Goal: Use online tool/utility: Utilize a website feature to perform a specific function

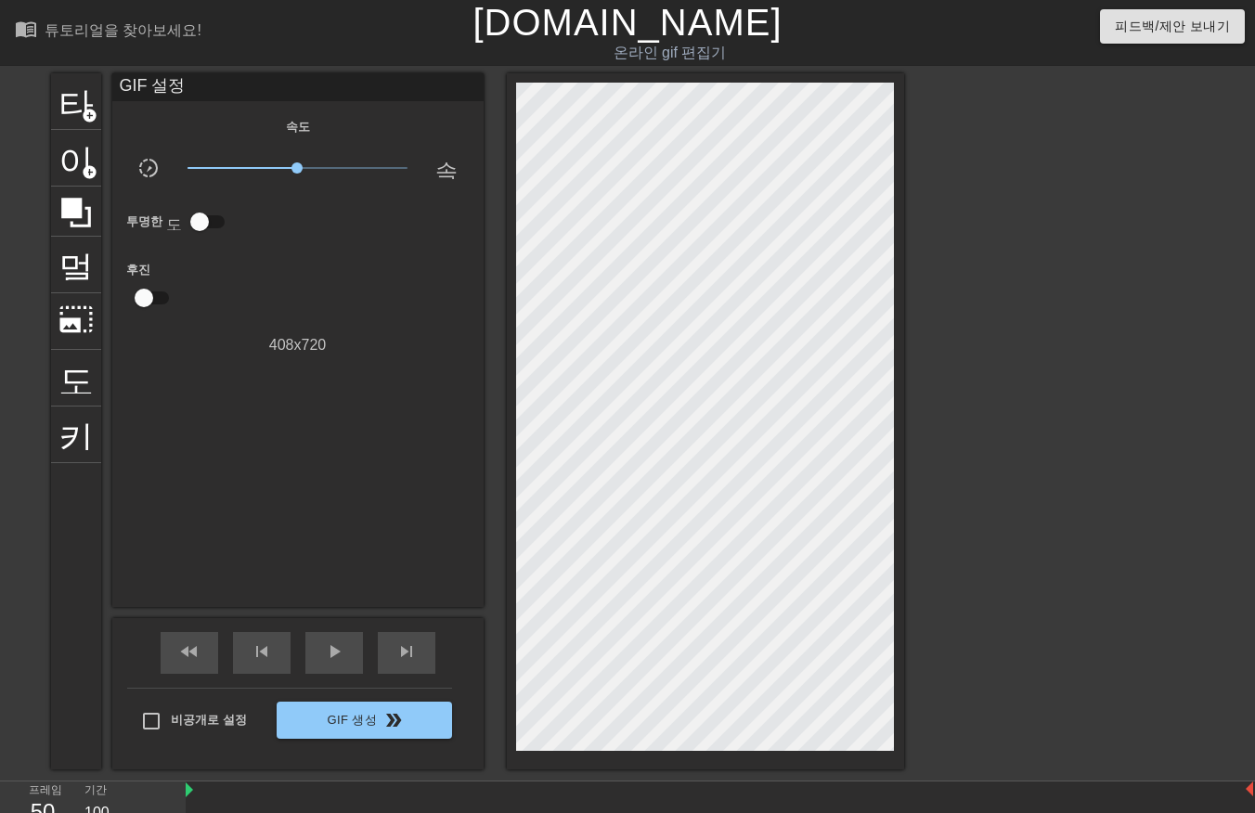
scroll to position [45, 15]
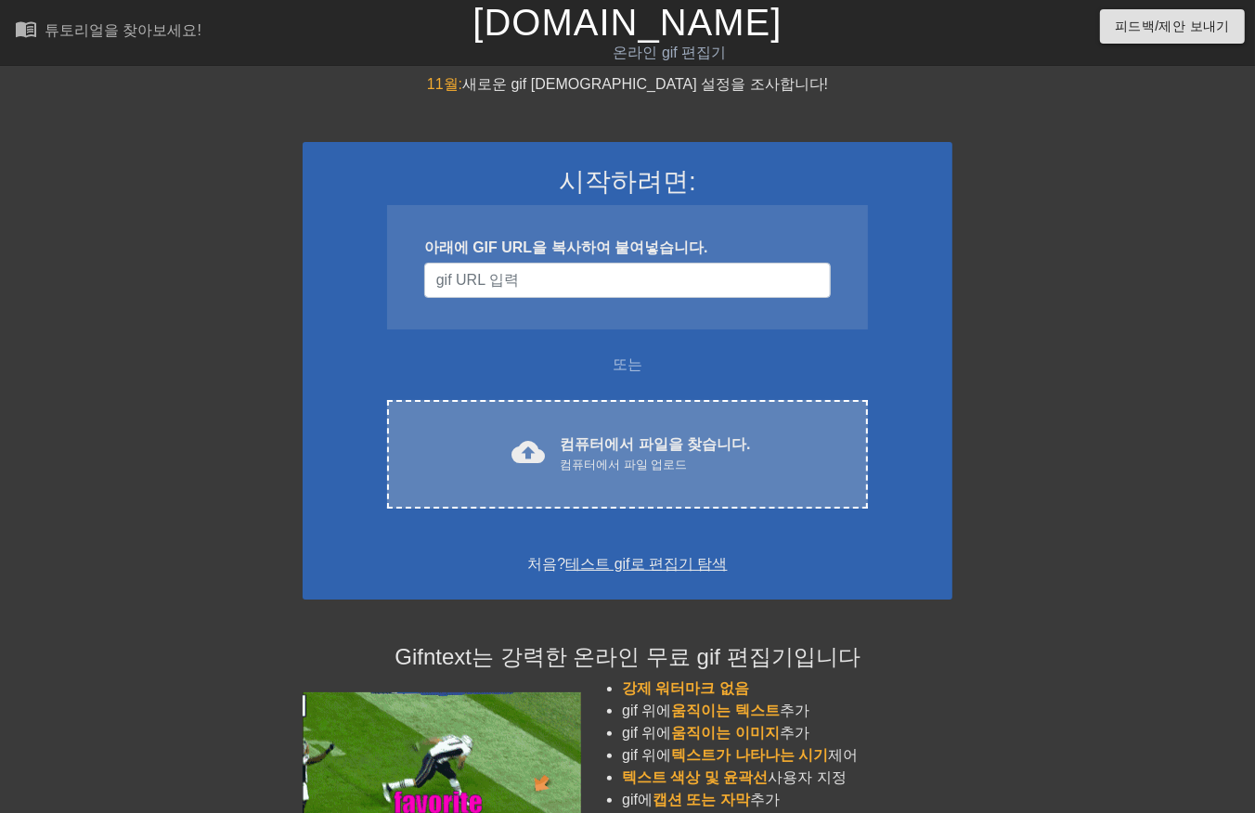
click at [680, 449] on font "컴퓨터에서 파일을 찾습니다." at bounding box center [655, 444] width 190 height 16
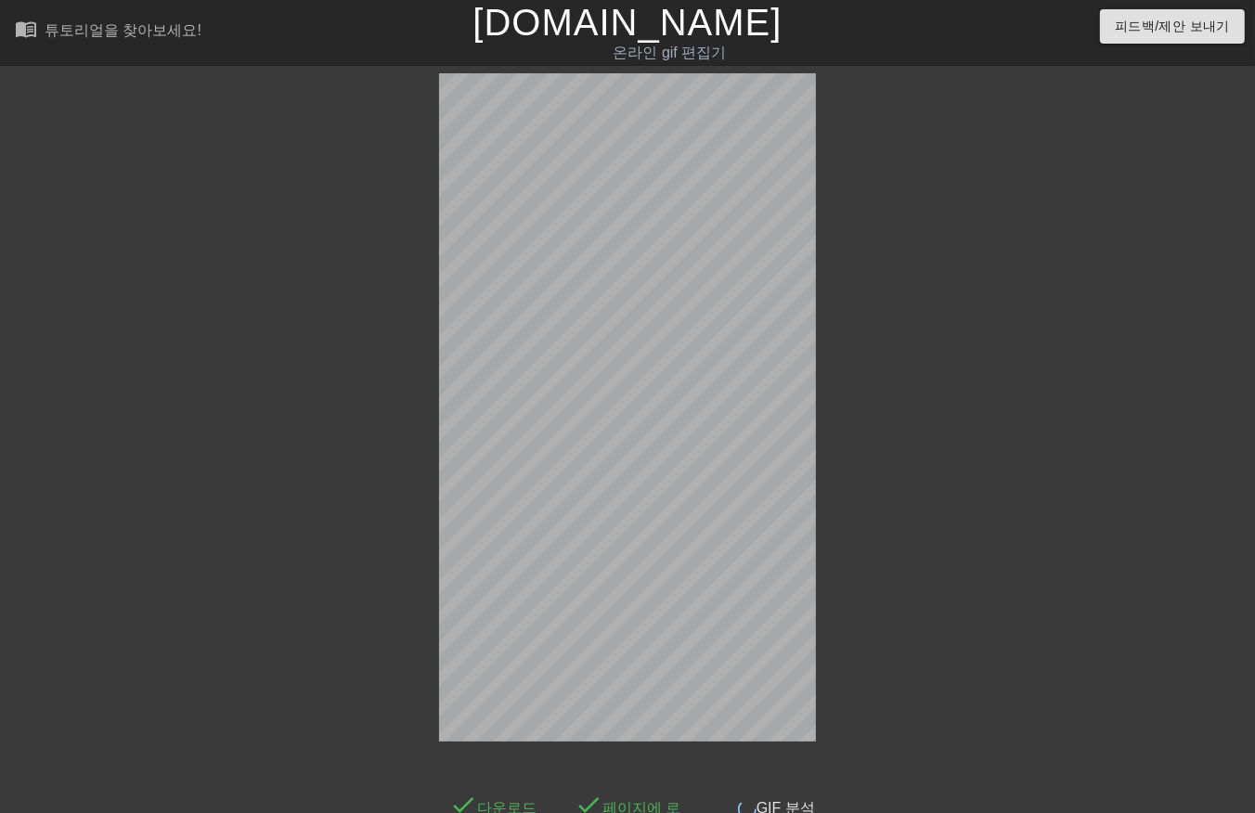
scroll to position [45, 0]
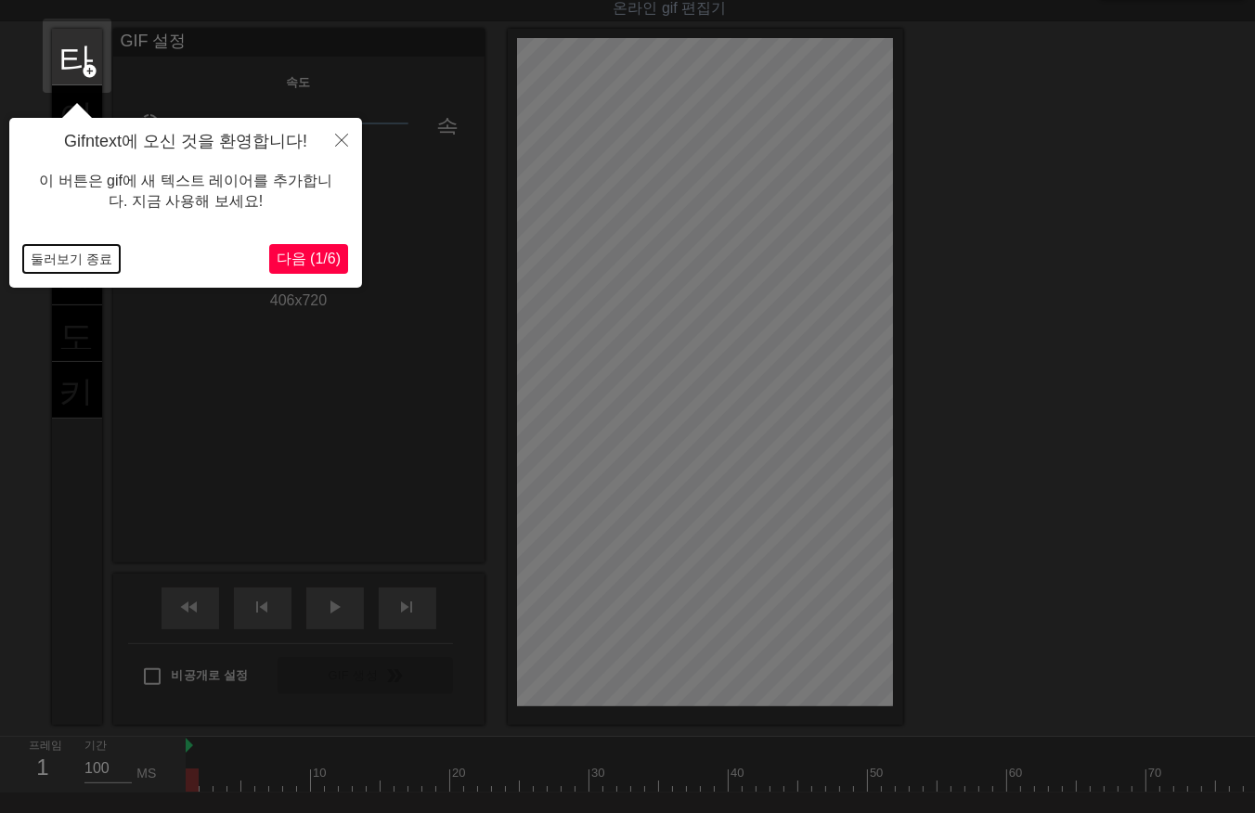
drag, startPoint x: 46, startPoint y: 248, endPoint x: 54, endPoint y: 258, distance: 12.6
click at [47, 251] on button "둘러보기 종료" at bounding box center [71, 259] width 97 height 28
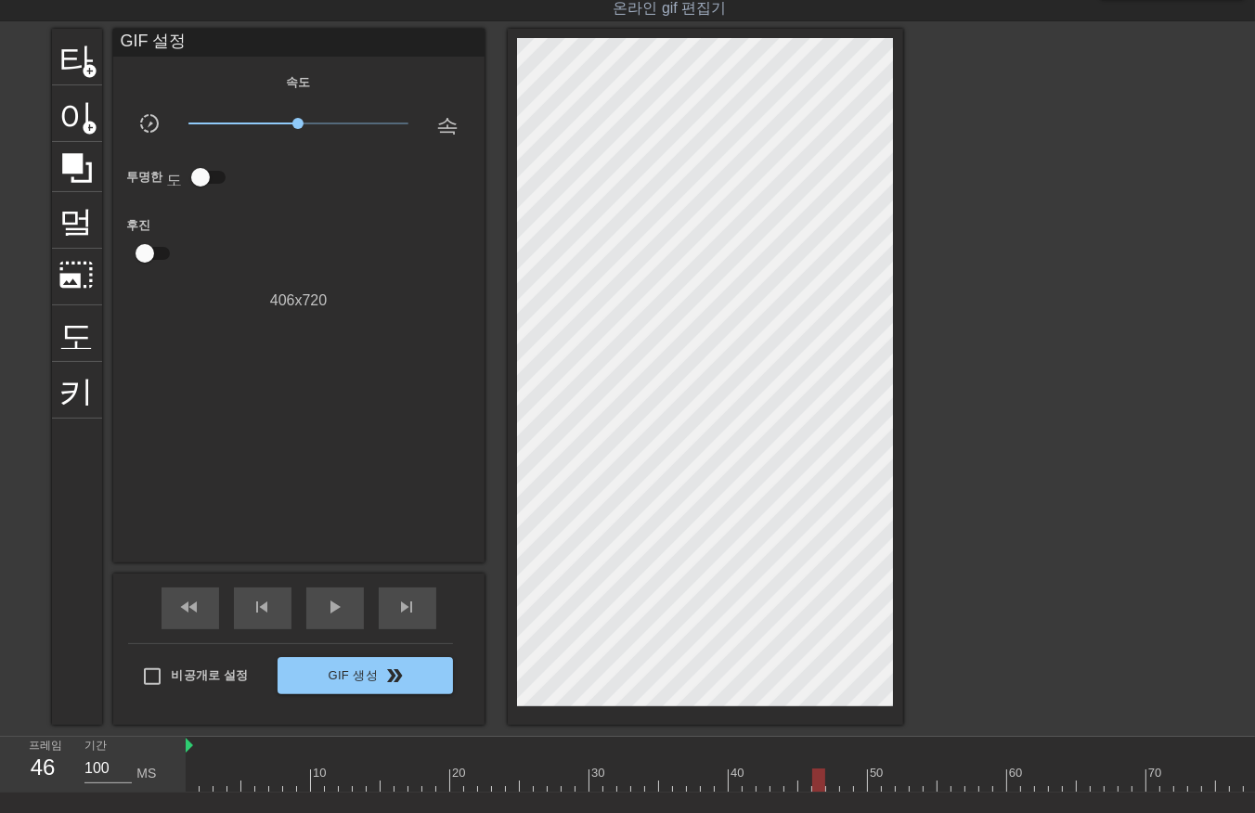
click at [822, 772] on div at bounding box center [1237, 780] width 2102 height 23
drag, startPoint x: 938, startPoint y: 791, endPoint x: 950, endPoint y: 786, distance: 12.9
click at [940, 790] on div "10 20 30 40 50 60 70 80 90 100 110 120 130 140 150" at bounding box center [1237, 765] width 2102 height 56
click at [994, 769] on div at bounding box center [1237, 780] width 2102 height 23
click at [970, 777] on div at bounding box center [1237, 780] width 2102 height 23
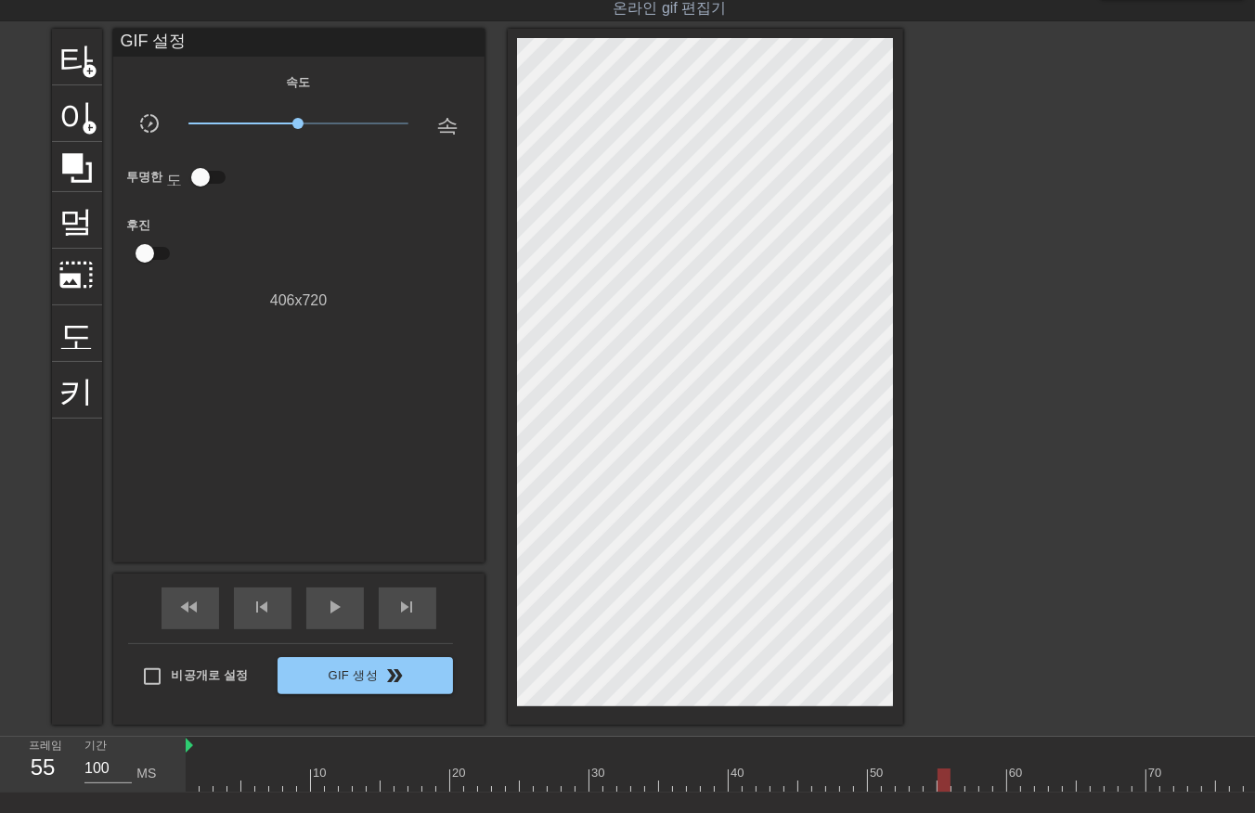
click at [950, 783] on div at bounding box center [1237, 780] width 2102 height 23
click at [878, 782] on div at bounding box center [1237, 780] width 2102 height 23
click at [886, 777] on div at bounding box center [1237, 780] width 2102 height 23
drag, startPoint x: 900, startPoint y: 778, endPoint x: 913, endPoint y: 787, distance: 16.0
click at [903, 782] on div at bounding box center [1237, 780] width 2102 height 23
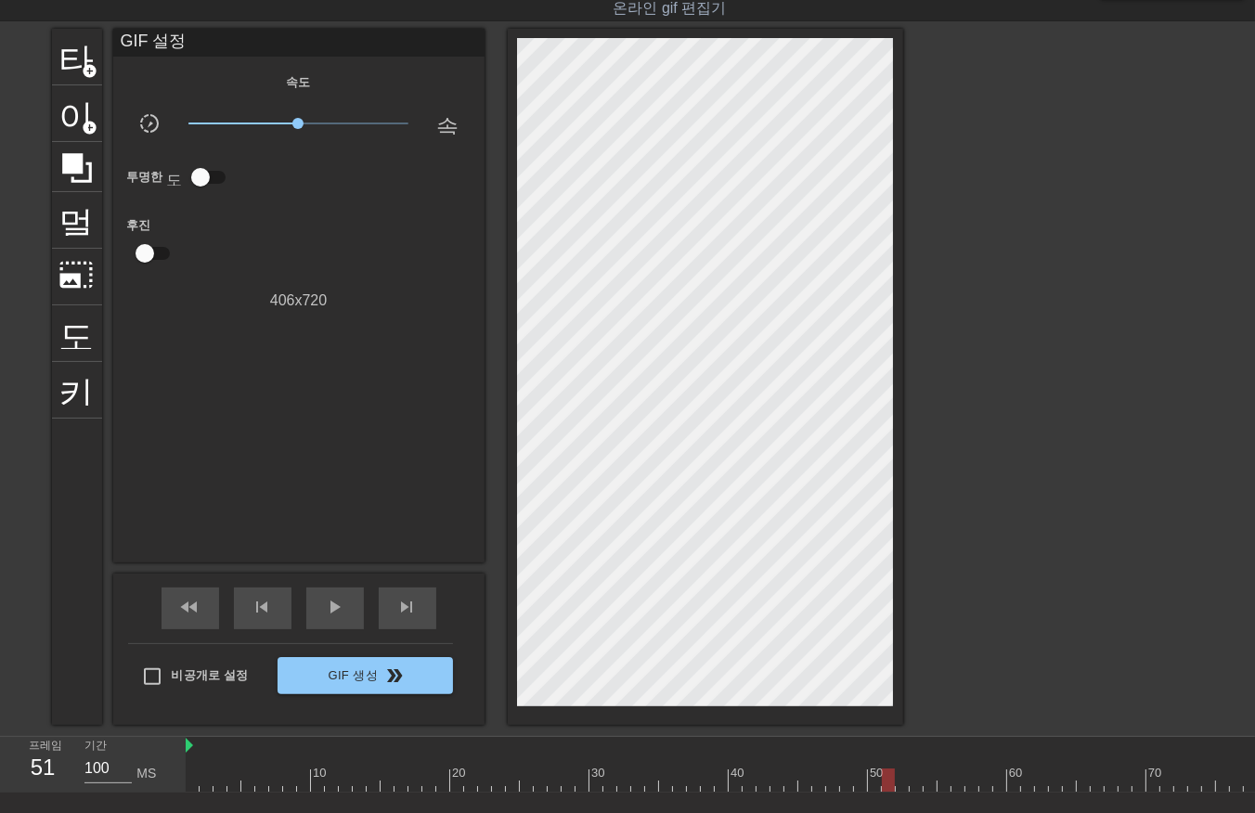
click at [885, 780] on div at bounding box center [1237, 780] width 2102 height 23
click at [326, 596] on span "play_arrow" at bounding box center [335, 607] width 22 height 22
click at [183, 784] on div "프레임 73 기간 100 MS 10 20 30 40 50 60 70 80 90 100 110 120 130 140 150" at bounding box center [627, 765] width 1255 height 56
drag, startPoint x: 329, startPoint y: 608, endPoint x: 318, endPoint y: 624, distance: 18.8
click at [328, 610] on span "play_arrow" at bounding box center [335, 607] width 22 height 22
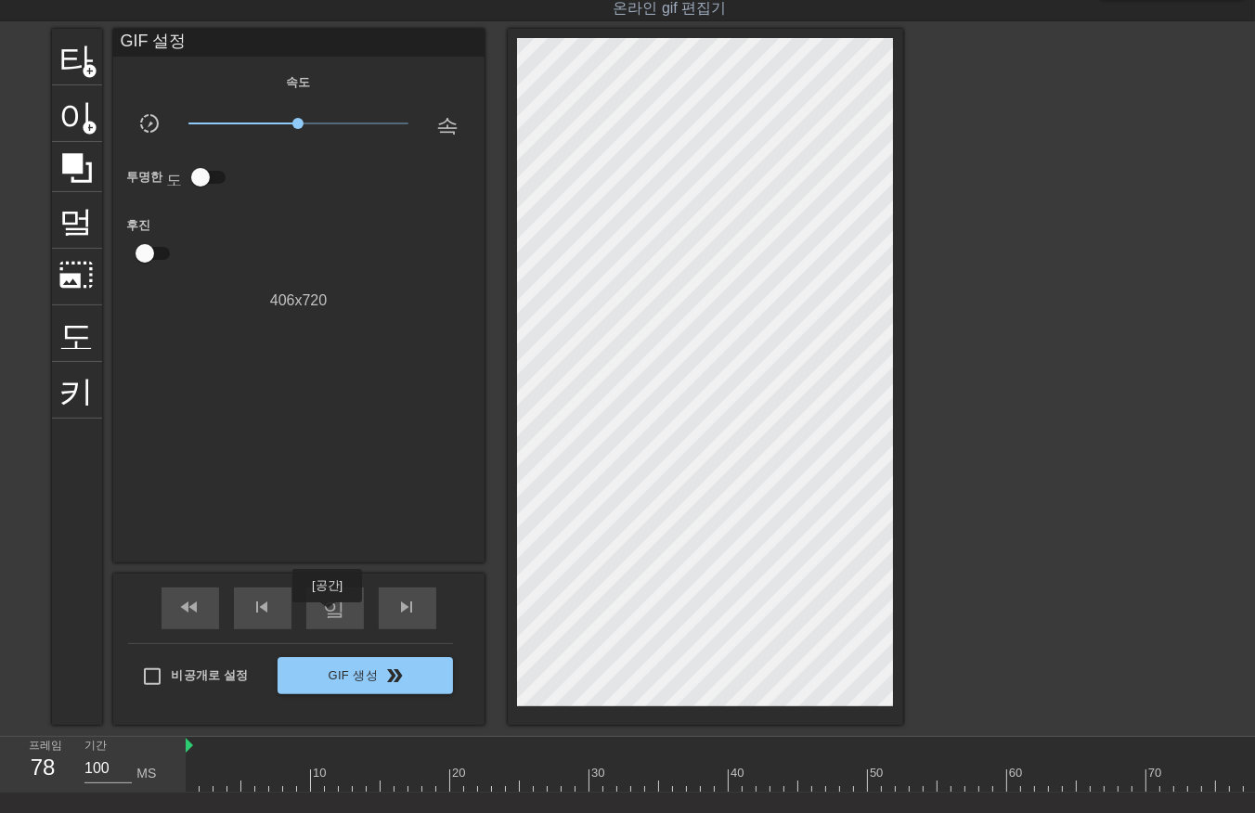
drag, startPoint x: 327, startPoint y: 614, endPoint x: 323, endPoint y: 627, distance: 14.4
click at [328, 614] on span "일시 중지" at bounding box center [335, 607] width 22 height 22
click at [192, 781] on div at bounding box center [1237, 780] width 2102 height 23
click at [207, 782] on div at bounding box center [1237, 780] width 2102 height 23
click at [220, 782] on div at bounding box center [1237, 780] width 2102 height 23
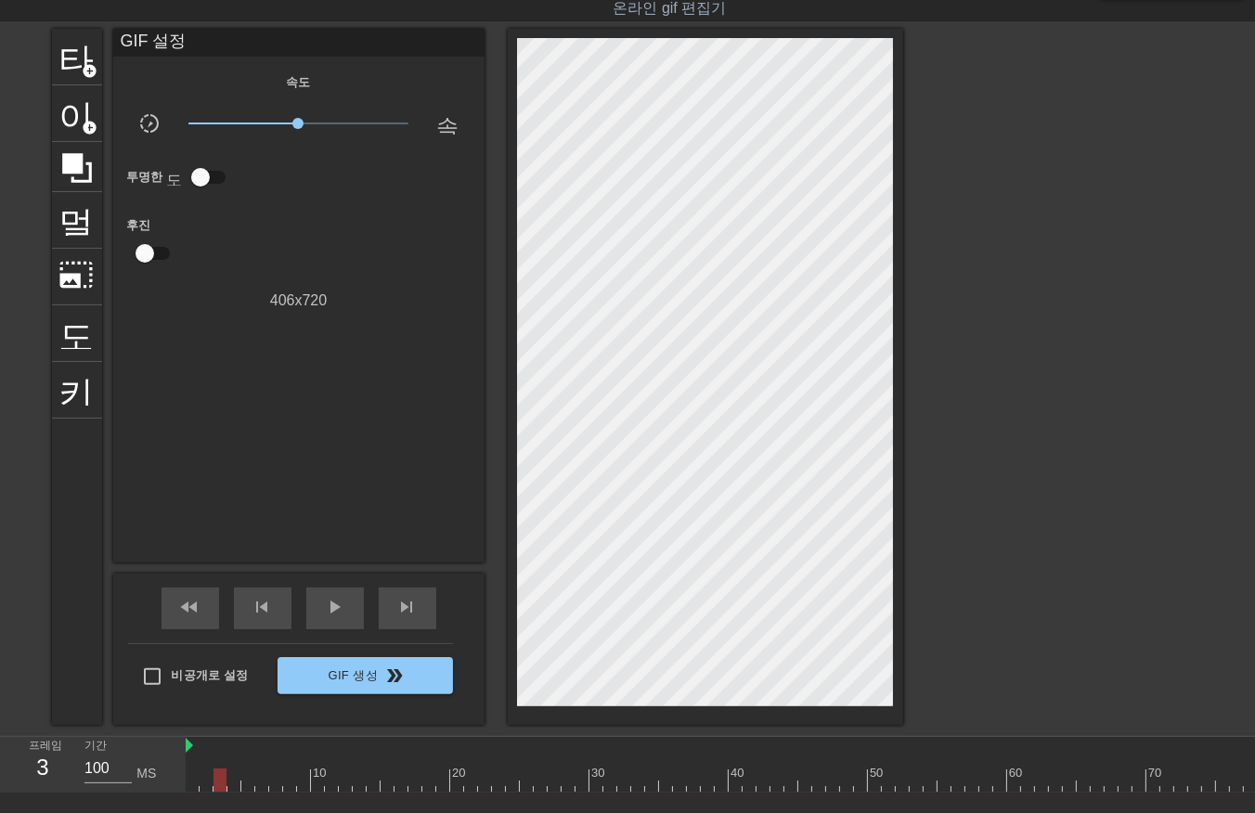
drag, startPoint x: 230, startPoint y: 777, endPoint x: 243, endPoint y: 794, distance: 21.2
click at [233, 783] on div at bounding box center [1237, 780] width 2102 height 23
click at [248, 785] on div at bounding box center [1237, 780] width 2102 height 23
drag, startPoint x: 262, startPoint y: 778, endPoint x: 258, endPoint y: 795, distance: 18.0
click at [258, 789] on div at bounding box center [1237, 780] width 2102 height 23
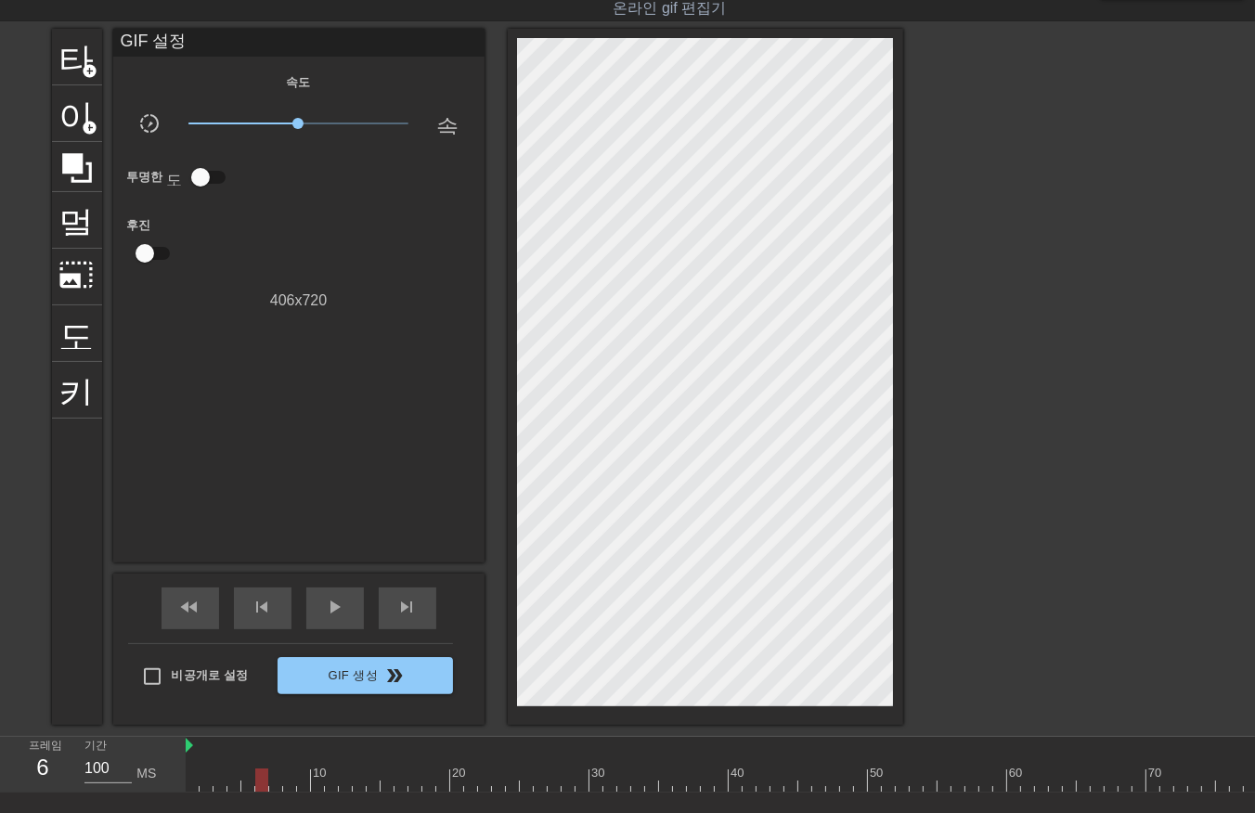
drag, startPoint x: 275, startPoint y: 778, endPoint x: 280, endPoint y: 796, distance: 19.4
click at [278, 793] on div "10 20 30 40 50 60 70 80 90 100 110 120 130 140 150" at bounding box center [720, 765] width 1069 height 56
click at [286, 783] on div at bounding box center [1237, 780] width 2102 height 23
drag, startPoint x: 299, startPoint y: 777, endPoint x: 301, endPoint y: 786, distance: 9.5
click at [298, 784] on div at bounding box center [1237, 780] width 2102 height 23
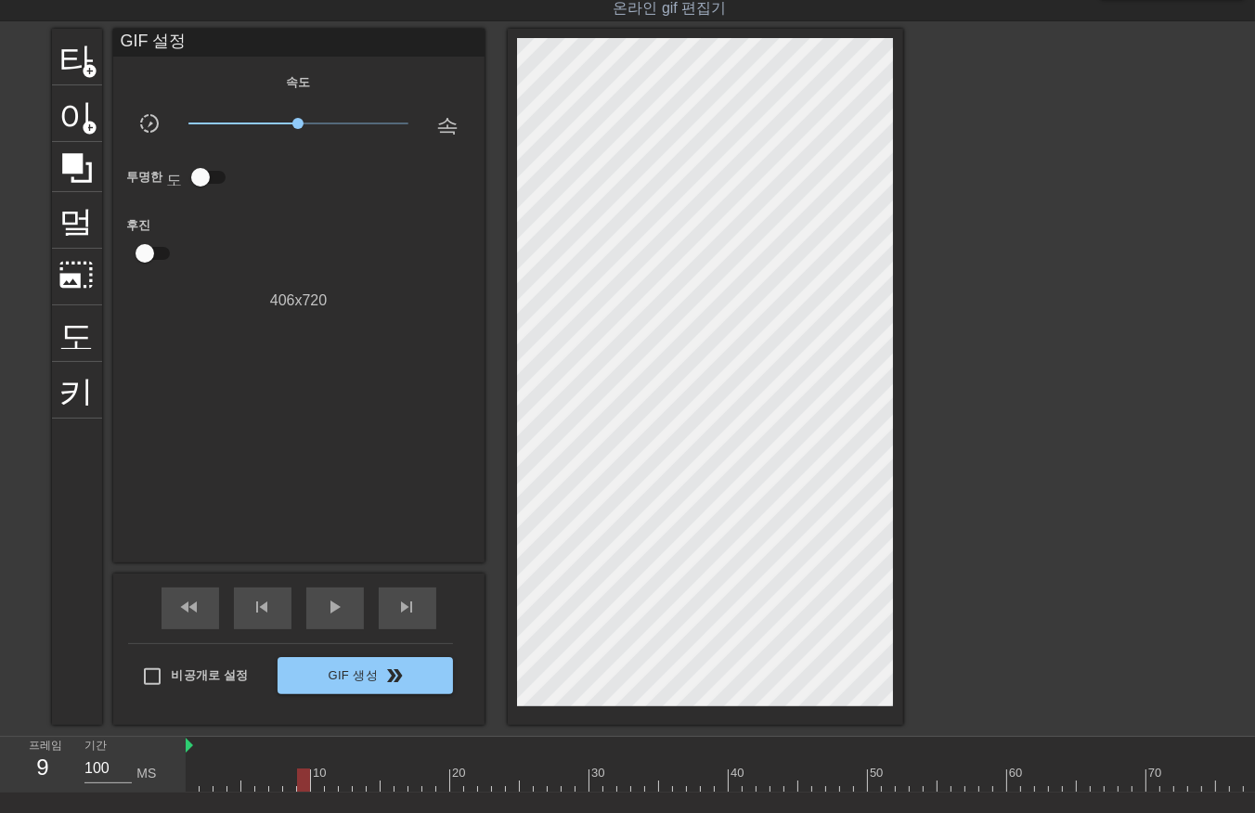
drag, startPoint x: 317, startPoint y: 776, endPoint x: 313, endPoint y: 784, distance: 9.6
click at [313, 784] on div at bounding box center [1237, 780] width 2102 height 23
drag, startPoint x: 328, startPoint y: 782, endPoint x: 332, endPoint y: 793, distance: 12.1
click at [327, 791] on div "10 20 30 40 50 60 70 80 90 100 110 120 130 140 150" at bounding box center [1237, 765] width 2102 height 56
click at [337, 780] on div at bounding box center [1237, 780] width 2102 height 23
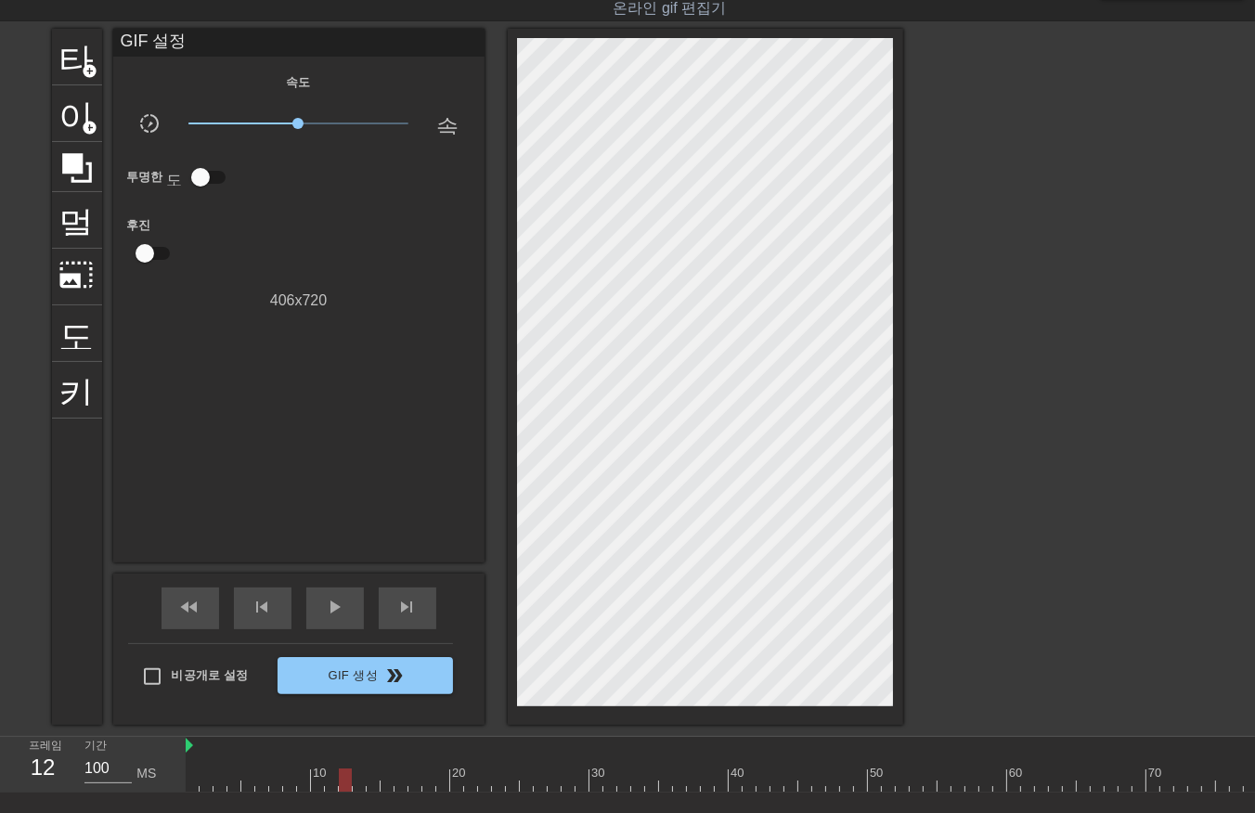
drag, startPoint x: 341, startPoint y: 784, endPoint x: 345, endPoint y: 798, distance: 14.7
click at [341, 787] on div at bounding box center [1237, 780] width 2102 height 23
drag, startPoint x: 355, startPoint y: 780, endPoint x: 358, endPoint y: 793, distance: 13.3
click at [357, 787] on div at bounding box center [1237, 780] width 2102 height 23
drag, startPoint x: 369, startPoint y: 774, endPoint x: 379, endPoint y: 783, distance: 13.1
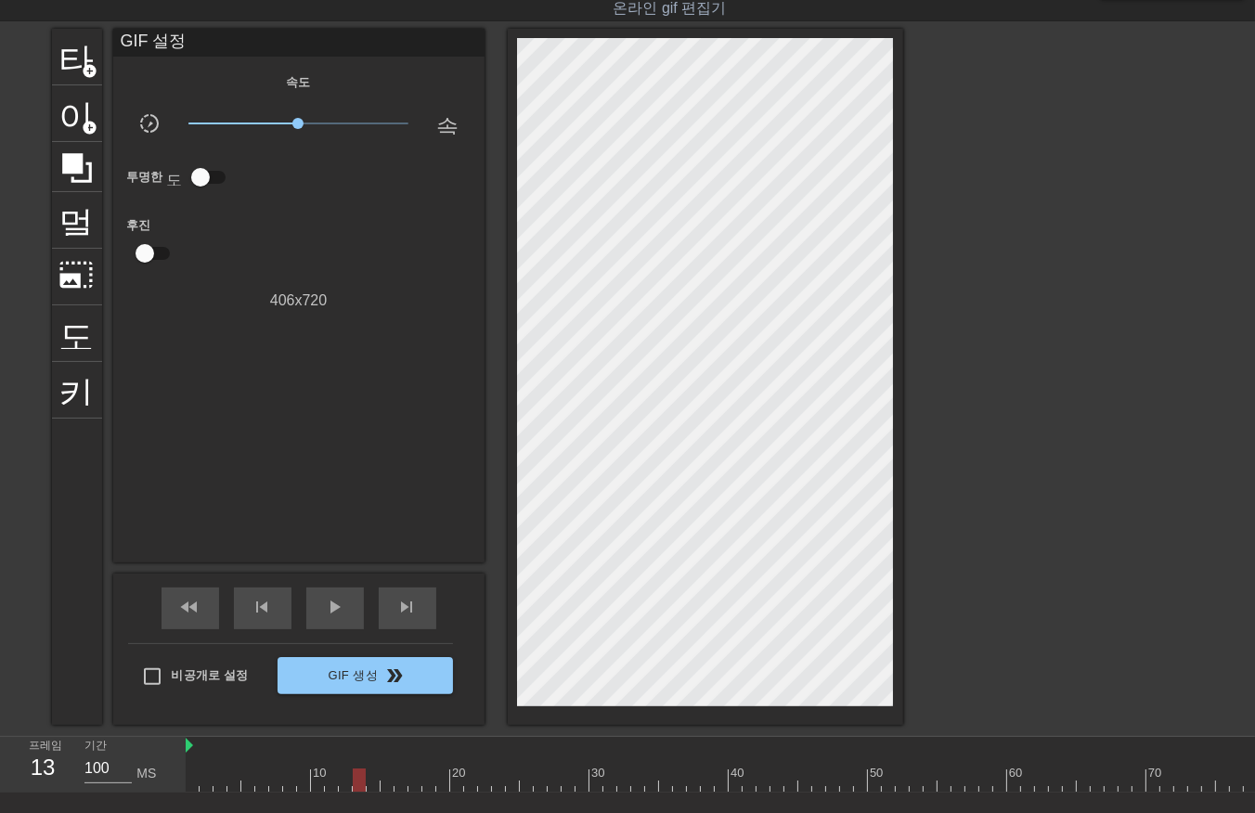
click at [374, 781] on div at bounding box center [1237, 780] width 2102 height 23
click at [383, 785] on div at bounding box center [1237, 780] width 2102 height 23
drag, startPoint x: 399, startPoint y: 775, endPoint x: 408, endPoint y: 792, distance: 19.1
click at [402, 782] on div at bounding box center [1237, 780] width 2102 height 23
drag, startPoint x: 418, startPoint y: 775, endPoint x: 418, endPoint y: 790, distance: 14.9
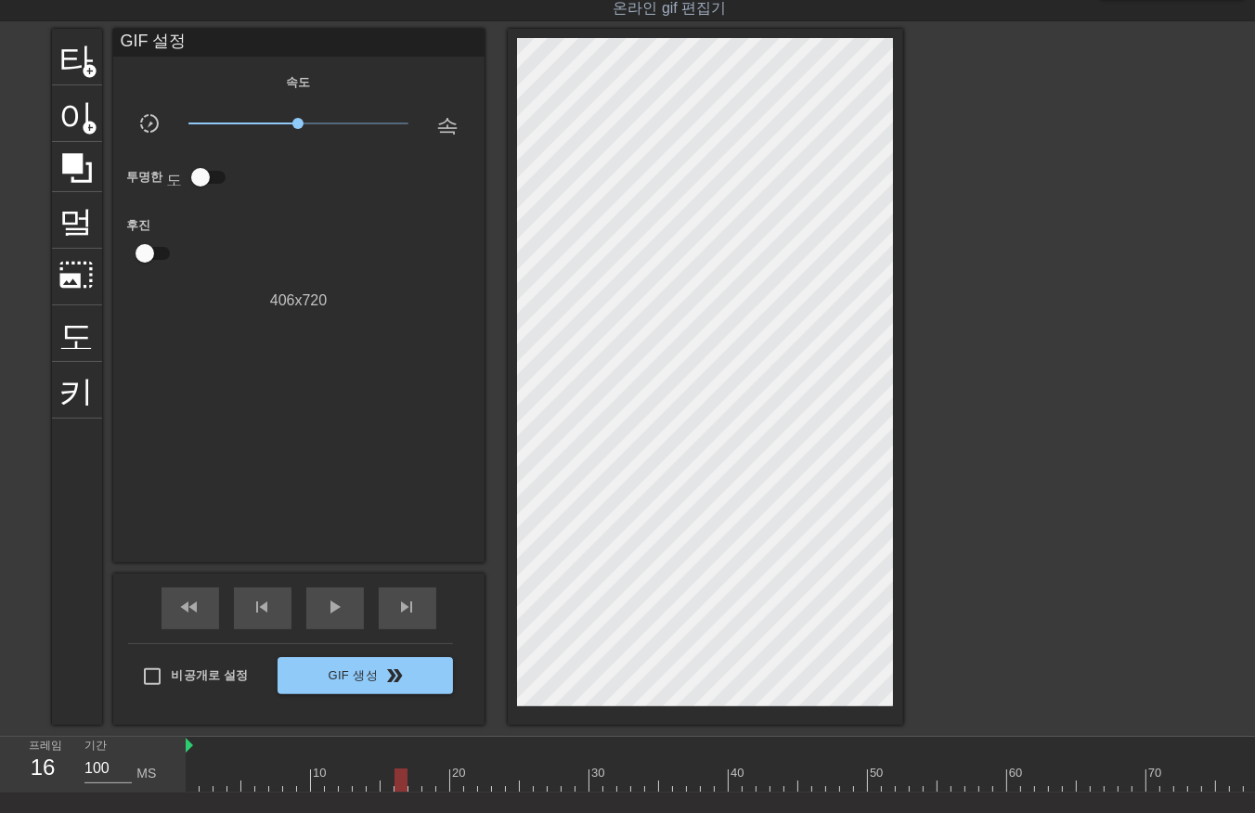
click at [416, 786] on div at bounding box center [1237, 780] width 2102 height 23
drag, startPoint x: 425, startPoint y: 778, endPoint x: 428, endPoint y: 789, distance: 11.5
click at [427, 789] on div at bounding box center [1237, 780] width 2102 height 23
click at [442, 783] on div at bounding box center [1237, 780] width 2102 height 23
click at [453, 784] on div at bounding box center [1237, 780] width 2102 height 23
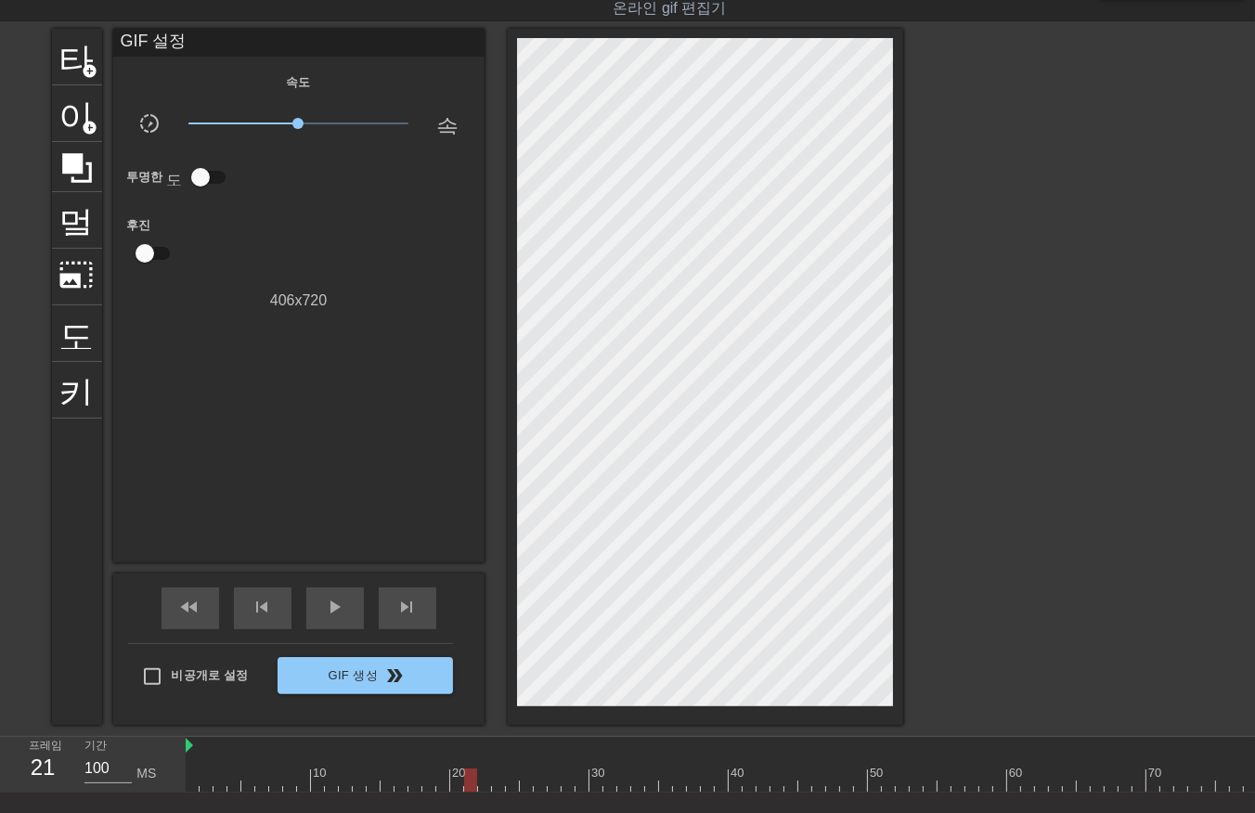
click at [467, 780] on div at bounding box center [1237, 780] width 2102 height 23
click at [483, 787] on div at bounding box center [1237, 780] width 2102 height 23
drag, startPoint x: 494, startPoint y: 778, endPoint x: 498, endPoint y: 791, distance: 13.8
click at [496, 787] on div at bounding box center [1237, 780] width 2102 height 23
drag, startPoint x: 511, startPoint y: 774, endPoint x: 517, endPoint y: 783, distance: 10.8
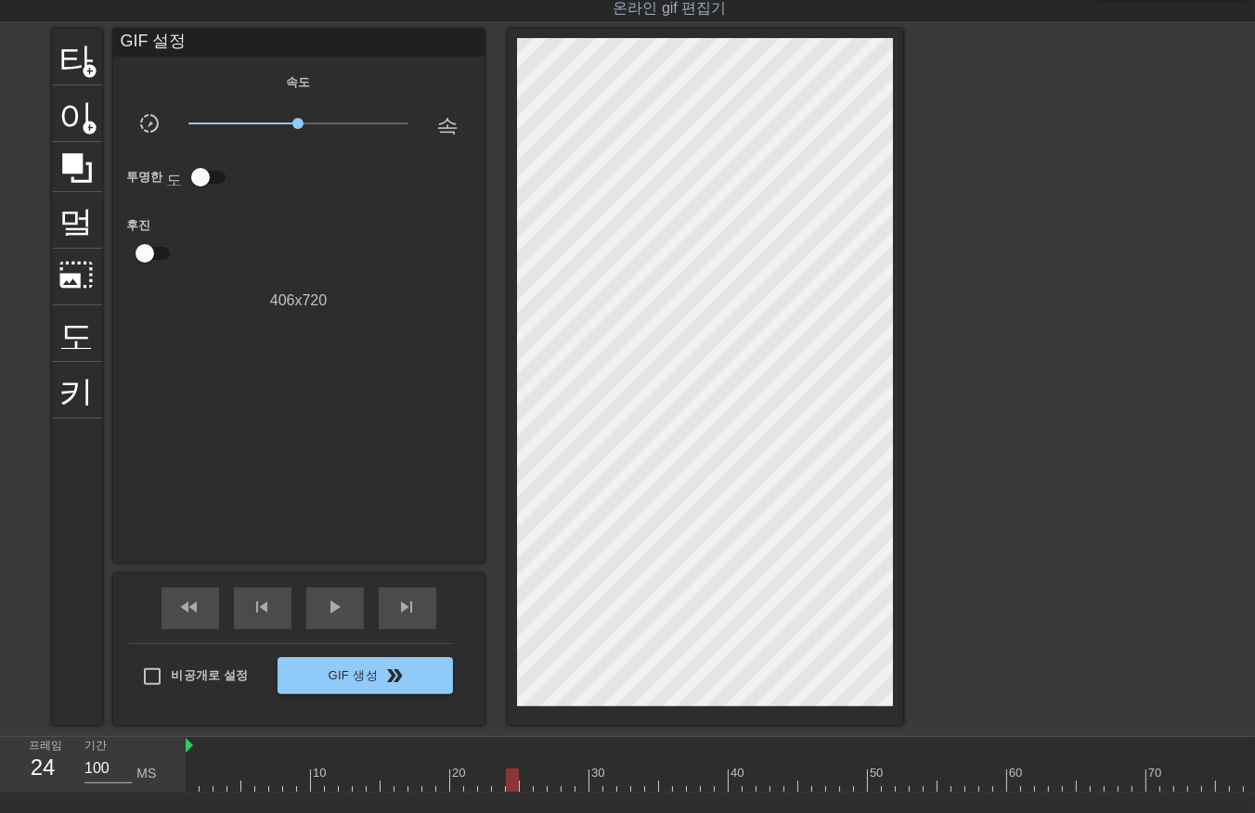
click at [513, 782] on div at bounding box center [1237, 780] width 2102 height 23
drag, startPoint x: 524, startPoint y: 774, endPoint x: 527, endPoint y: 785, distance: 11.7
click at [524, 777] on div at bounding box center [1237, 780] width 2102 height 23
drag, startPoint x: 541, startPoint y: 774, endPoint x: 544, endPoint y: 783, distance: 9.7
click at [542, 781] on div at bounding box center [1237, 780] width 2102 height 23
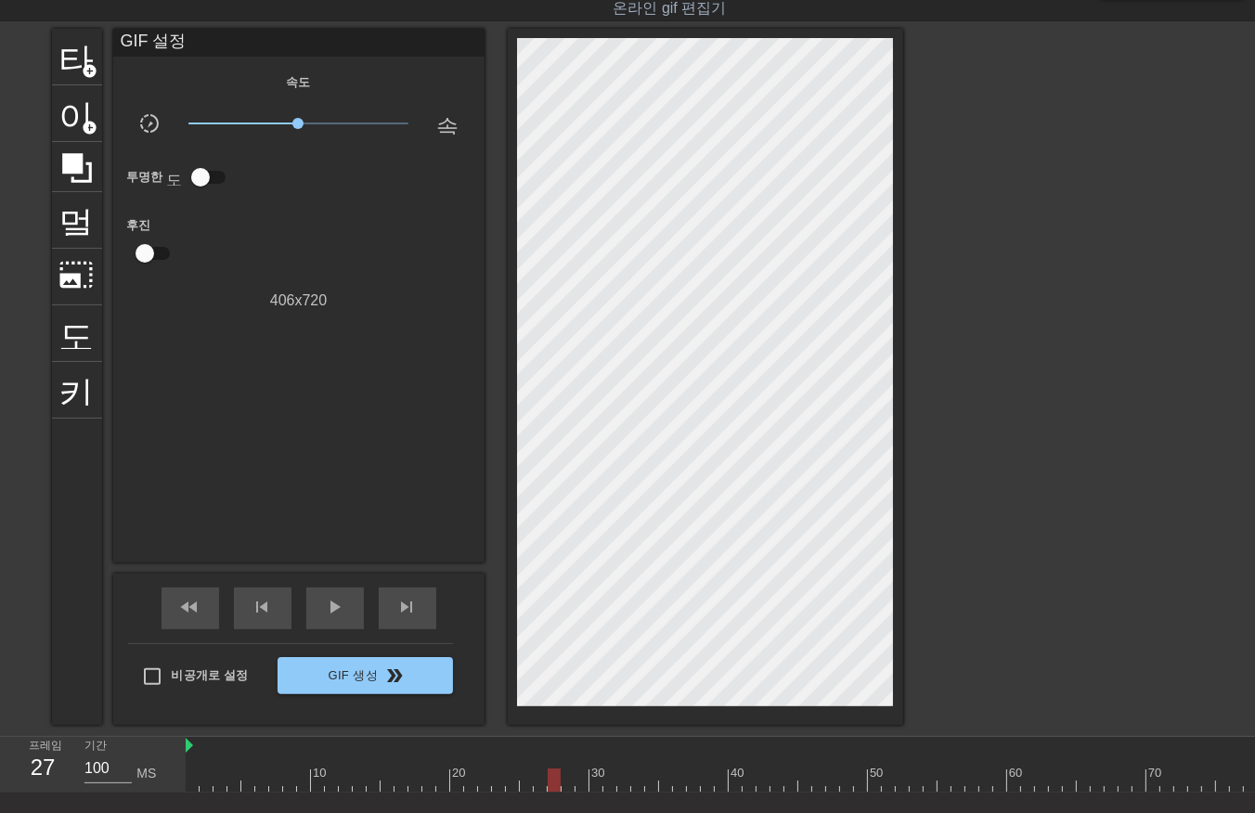
drag, startPoint x: 551, startPoint y: 775, endPoint x: 559, endPoint y: 789, distance: 15.8
click at [553, 789] on div at bounding box center [1237, 780] width 2102 height 23
click at [567, 781] on div at bounding box center [1237, 780] width 2102 height 23
click at [580, 782] on div at bounding box center [1237, 780] width 2102 height 23
click at [595, 783] on div at bounding box center [1237, 780] width 2102 height 23
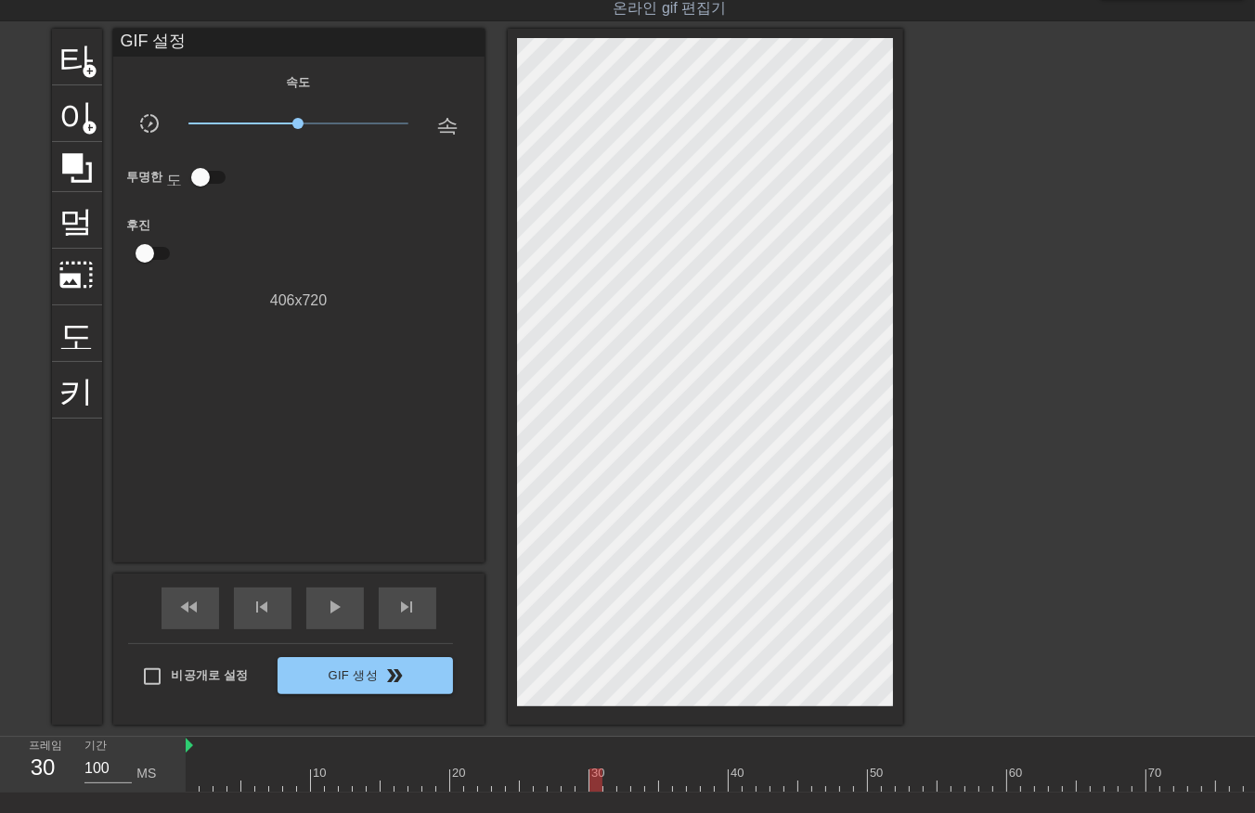
click at [615, 782] on div at bounding box center [1237, 780] width 2102 height 23
click at [622, 781] on div at bounding box center [1237, 780] width 2102 height 23
drag, startPoint x: 633, startPoint y: 775, endPoint x: 641, endPoint y: 792, distance: 18.7
click at [636, 785] on div at bounding box center [1237, 780] width 2102 height 23
drag, startPoint x: 646, startPoint y: 771, endPoint x: 653, endPoint y: 781, distance: 11.9
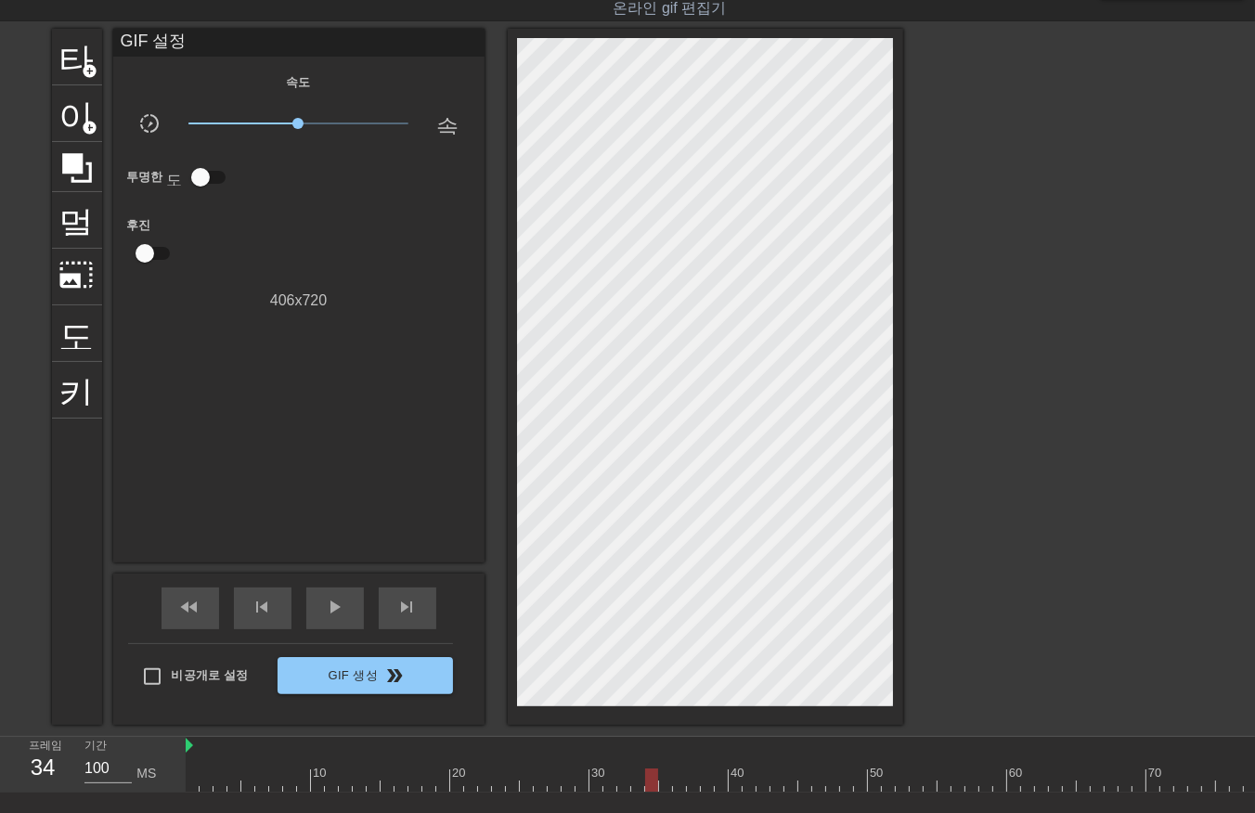
click at [647, 777] on div at bounding box center [1237, 780] width 2102 height 23
drag, startPoint x: 664, startPoint y: 775, endPoint x: 672, endPoint y: 781, distance: 10.0
click at [668, 780] on div at bounding box center [1237, 780] width 2102 height 23
drag, startPoint x: 679, startPoint y: 778, endPoint x: 684, endPoint y: 786, distance: 10.0
click at [678, 781] on div at bounding box center [1237, 780] width 2102 height 23
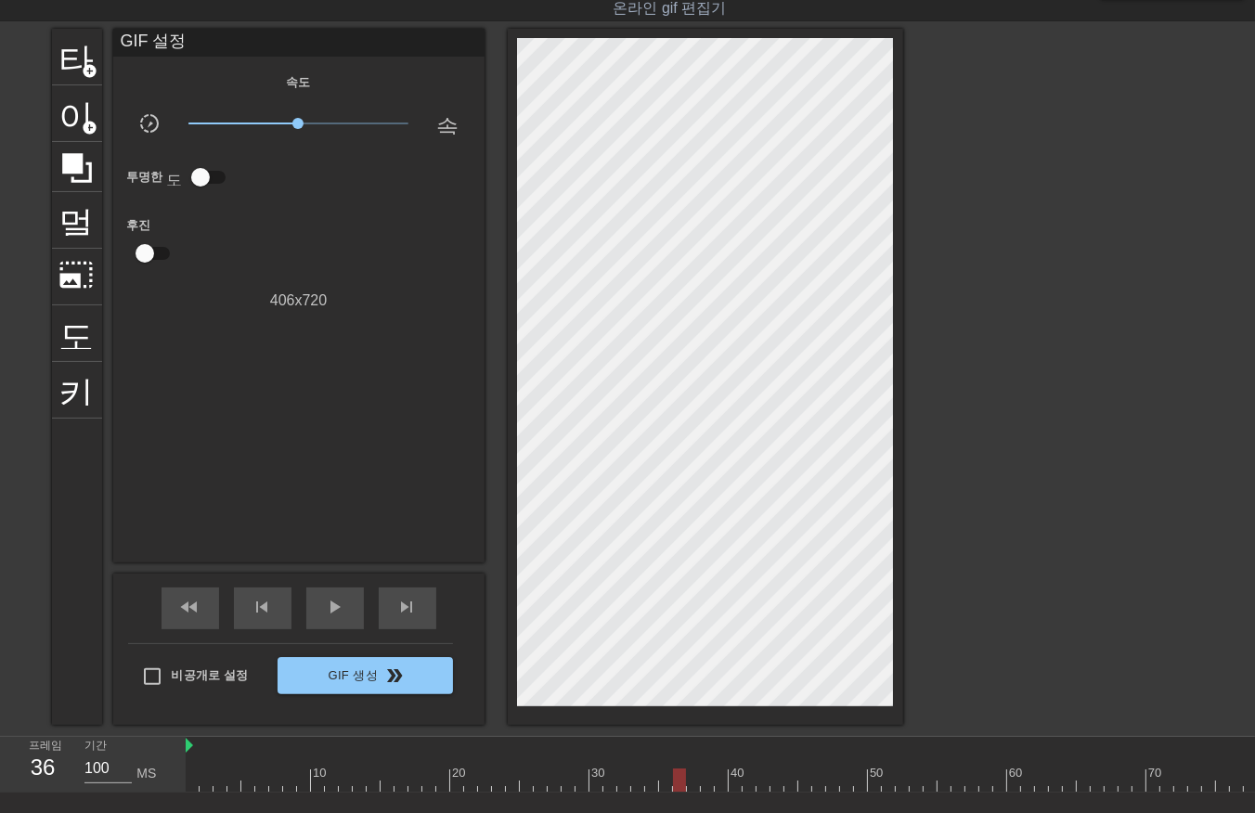
click at [685, 781] on div at bounding box center [1237, 780] width 2102 height 23
drag, startPoint x: 691, startPoint y: 777, endPoint x: 701, endPoint y: 789, distance: 15.8
click at [694, 783] on div at bounding box center [1237, 780] width 2102 height 23
click at [188, 778] on div at bounding box center [1237, 780] width 2102 height 23
click at [202, 776] on div at bounding box center [1237, 780] width 2102 height 23
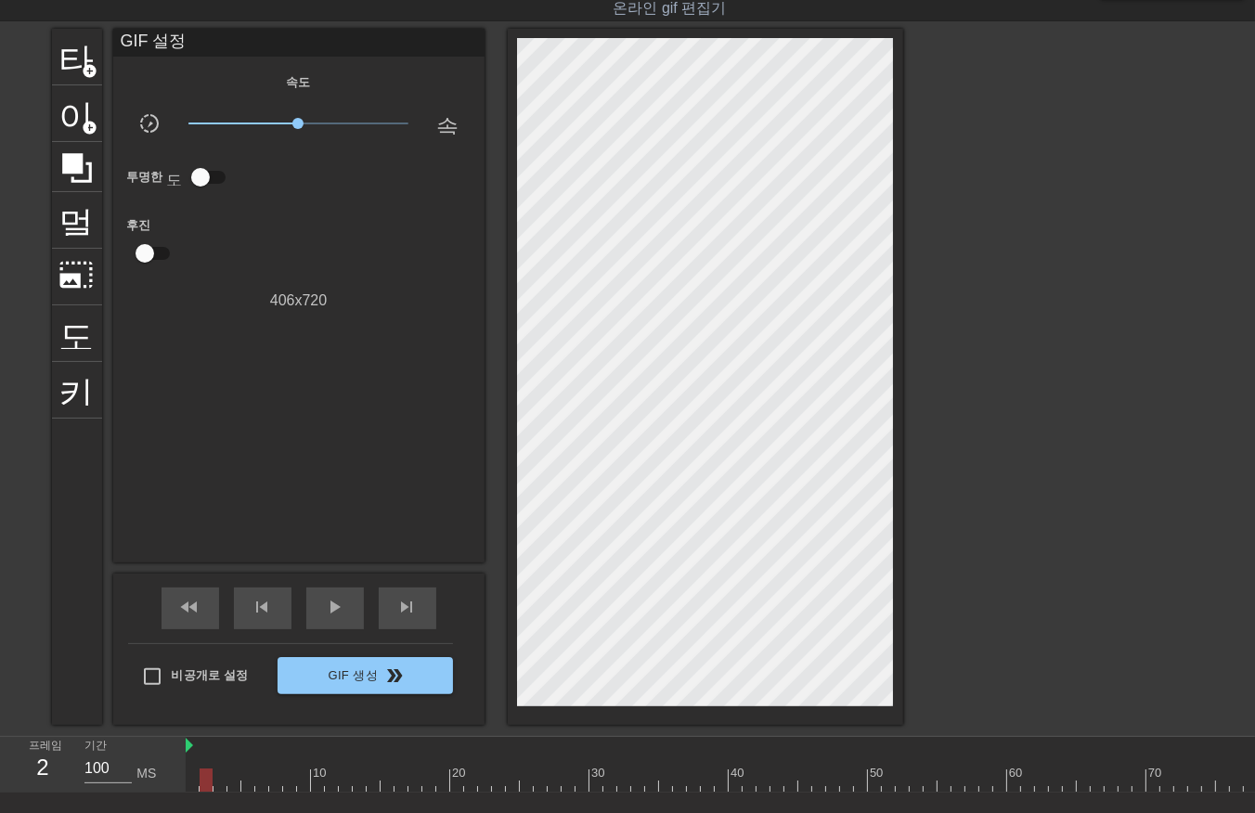
click at [217, 776] on div at bounding box center [1237, 780] width 2102 height 23
drag, startPoint x: 228, startPoint y: 773, endPoint x: 233, endPoint y: 789, distance: 16.4
click at [230, 782] on div at bounding box center [1237, 780] width 2102 height 23
click at [248, 780] on div at bounding box center [1237, 780] width 2102 height 23
drag, startPoint x: 261, startPoint y: 780, endPoint x: 273, endPoint y: 786, distance: 13.7
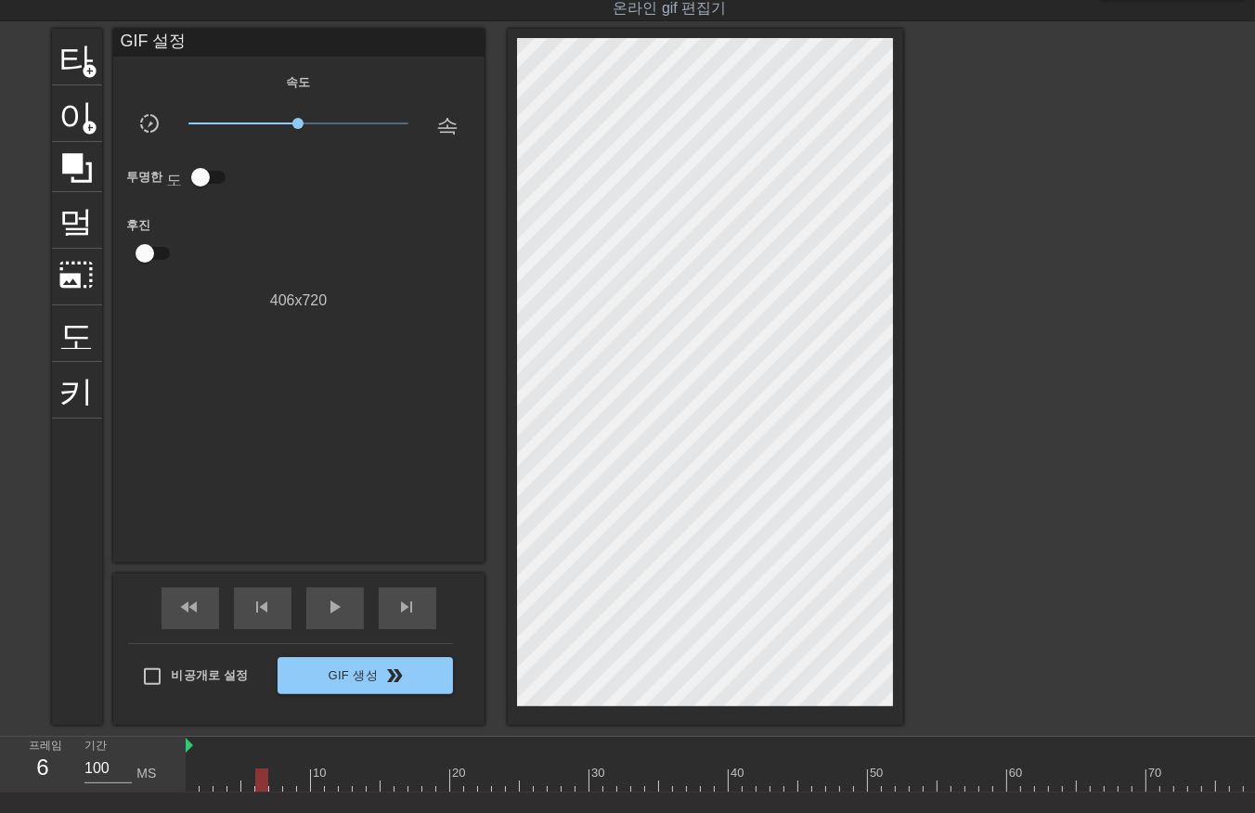
click at [265, 782] on div at bounding box center [1237, 780] width 2102 height 23
drag, startPoint x: 271, startPoint y: 777, endPoint x: 278, endPoint y: 783, distance: 9.9
click at [272, 781] on div at bounding box center [1237, 780] width 2102 height 23
click at [289, 781] on div at bounding box center [1237, 780] width 2102 height 23
drag, startPoint x: 302, startPoint y: 774, endPoint x: 308, endPoint y: 786, distance: 13.7
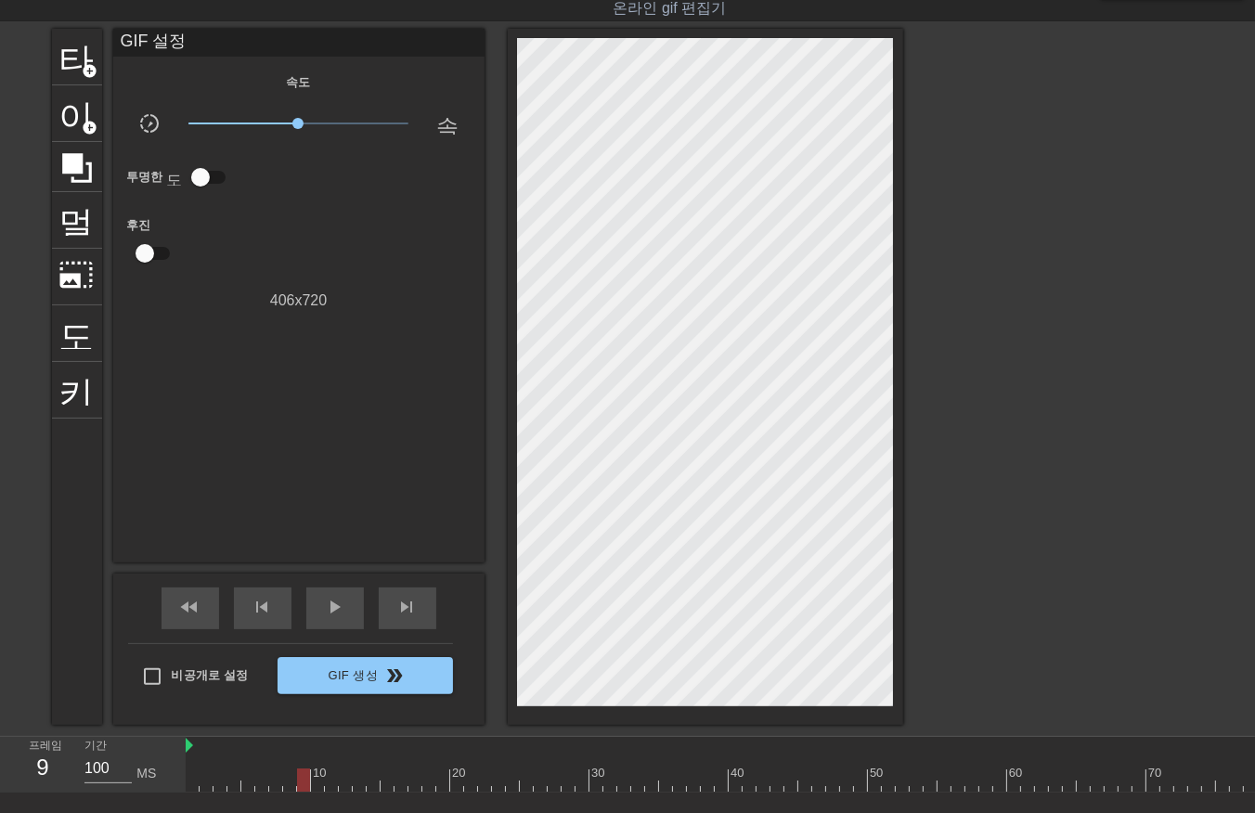
click at [304, 782] on div at bounding box center [1237, 780] width 2102 height 23
click at [317, 781] on div at bounding box center [1237, 780] width 2102 height 23
click at [326, 782] on div at bounding box center [1237, 780] width 2102 height 23
click at [347, 787] on div at bounding box center [1237, 780] width 2102 height 23
click at [355, 777] on div at bounding box center [1237, 780] width 2102 height 23
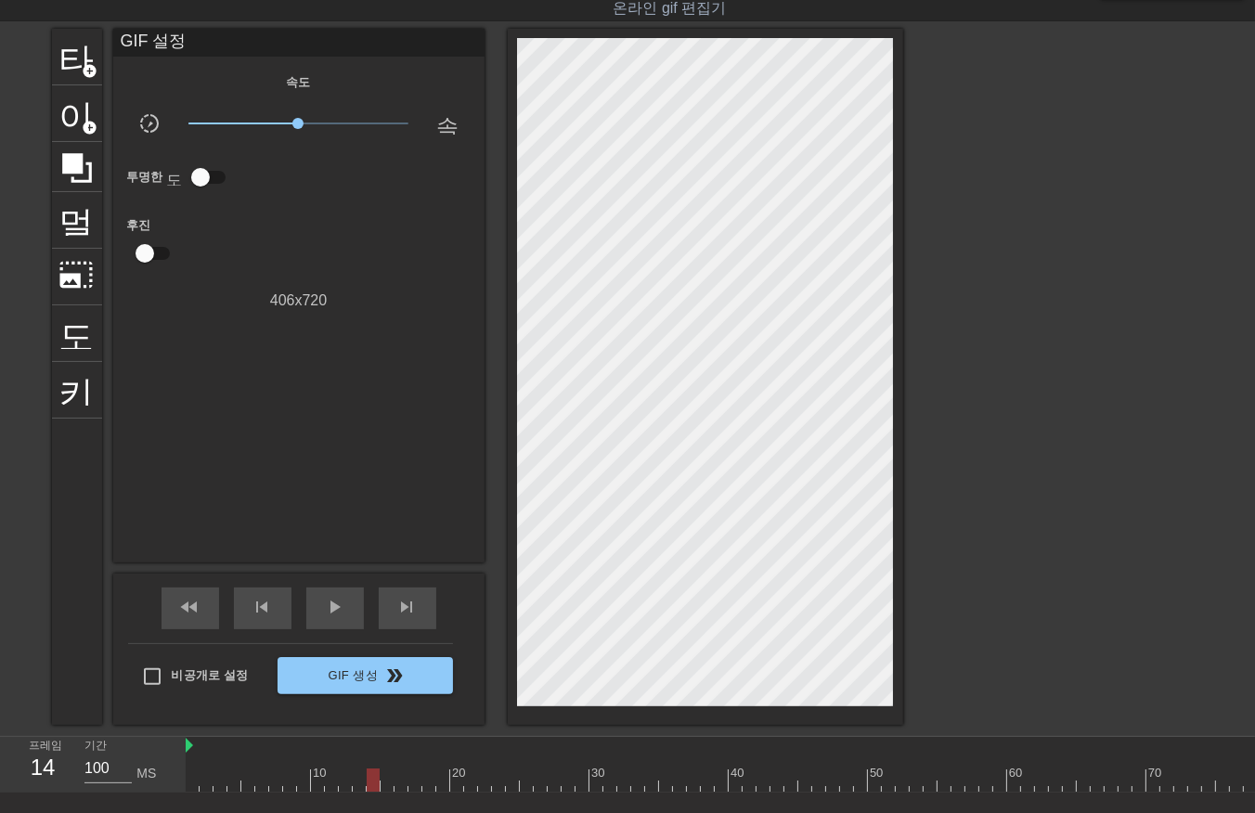
click at [368, 778] on div at bounding box center [1237, 780] width 2102 height 23
click at [381, 782] on div at bounding box center [1237, 780] width 2102 height 23
drag, startPoint x: 397, startPoint y: 778, endPoint x: 403, endPoint y: 786, distance: 10.0
click at [399, 784] on div at bounding box center [1237, 780] width 2102 height 23
click at [411, 781] on div at bounding box center [1237, 780] width 2102 height 23
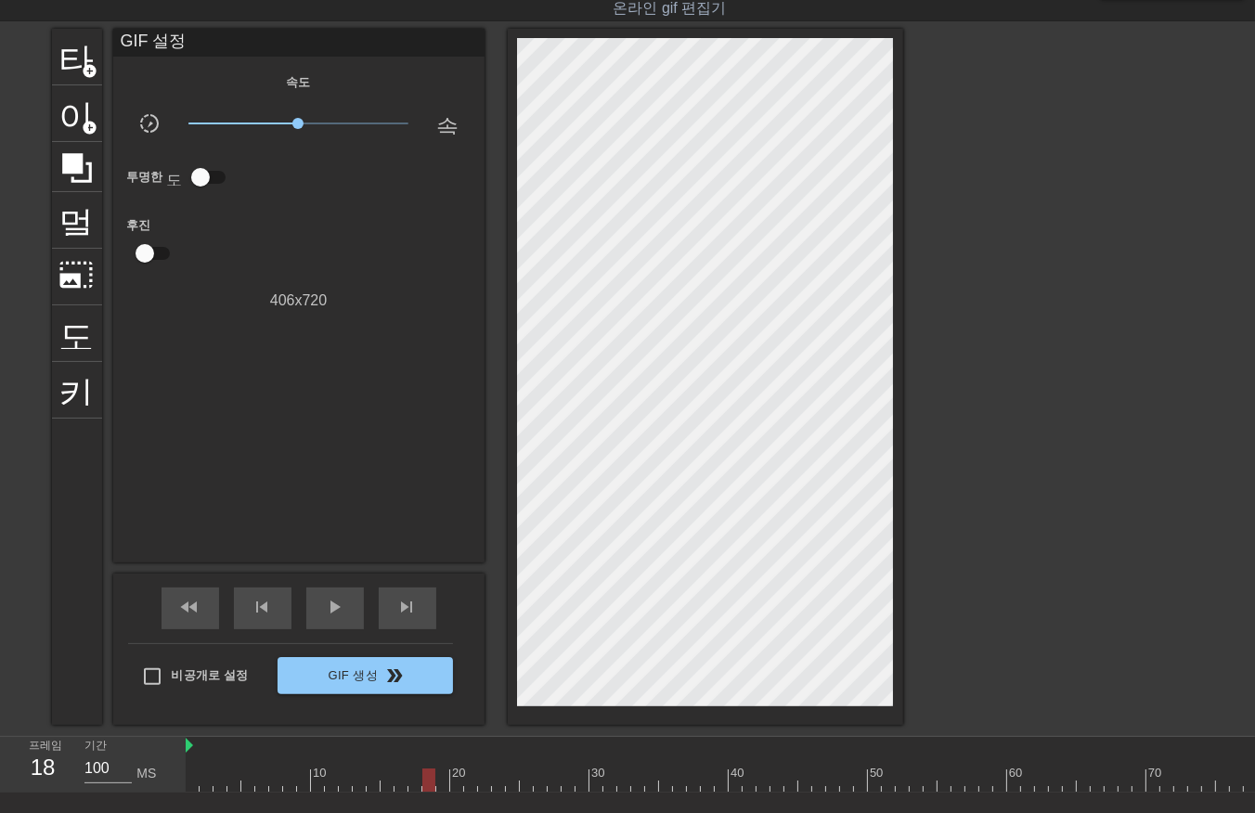
click at [427, 784] on div at bounding box center [1237, 780] width 2102 height 23
click at [446, 778] on div at bounding box center [1237, 780] width 2102 height 23
drag, startPoint x: 455, startPoint y: 778, endPoint x: 470, endPoint y: 789, distance: 18.6
click at [459, 785] on div at bounding box center [1237, 780] width 2102 height 23
drag, startPoint x: 470, startPoint y: 773, endPoint x: 476, endPoint y: 782, distance: 11.3
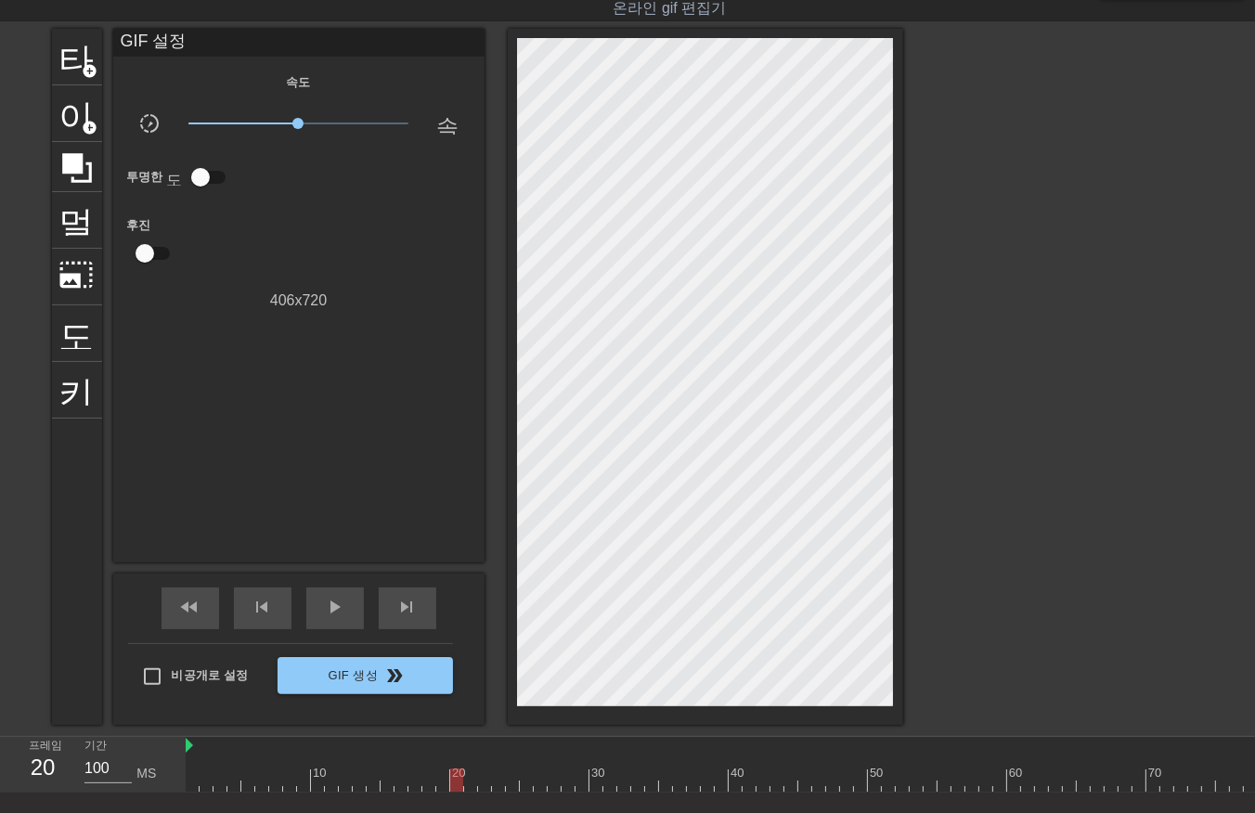
click at [472, 778] on div at bounding box center [1237, 780] width 2102 height 23
drag, startPoint x: 483, startPoint y: 781, endPoint x: 492, endPoint y: 782, distance: 9.5
click at [485, 782] on div at bounding box center [1237, 780] width 2102 height 23
click at [499, 782] on div at bounding box center [1237, 780] width 2102 height 23
drag, startPoint x: 509, startPoint y: 775, endPoint x: 515, endPoint y: 784, distance: 11.3
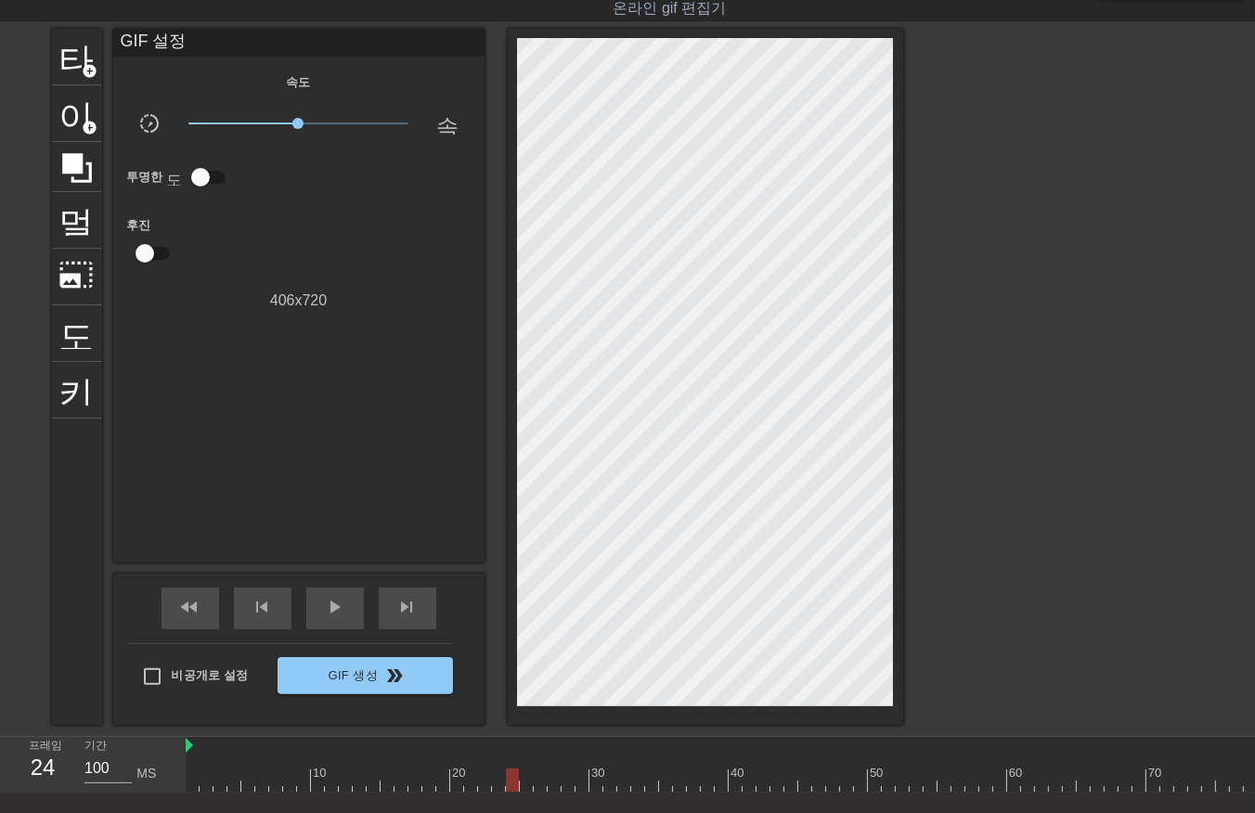
click at [513, 784] on div at bounding box center [1237, 780] width 2102 height 23
drag, startPoint x: 525, startPoint y: 776, endPoint x: 531, endPoint y: 789, distance: 14.1
click at [527, 784] on div at bounding box center [1237, 780] width 2102 height 23
click at [536, 782] on div at bounding box center [1237, 780] width 2102 height 23
click at [553, 781] on div at bounding box center [1237, 780] width 2102 height 23
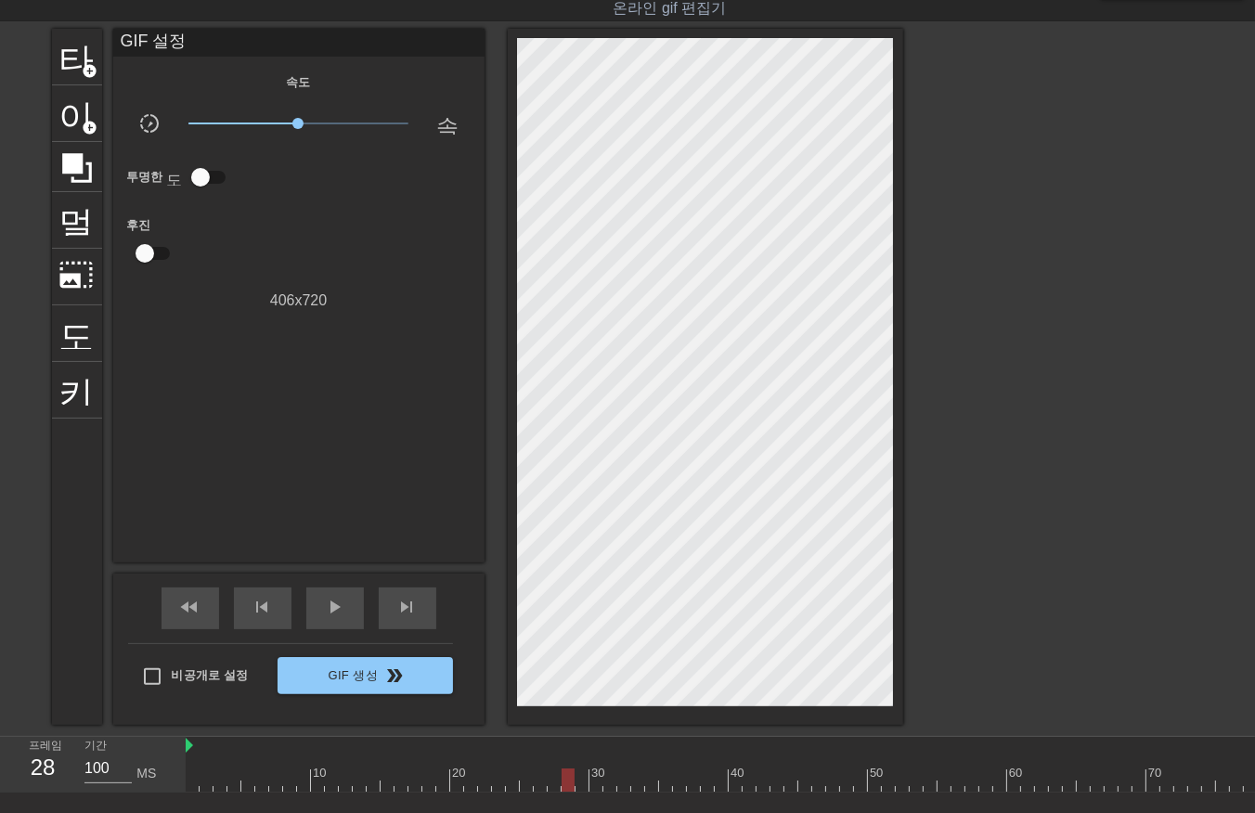
click at [568, 782] on div at bounding box center [1237, 780] width 2102 height 23
click at [578, 778] on div at bounding box center [1237, 780] width 2102 height 23
click at [595, 782] on div at bounding box center [1237, 780] width 2102 height 23
click at [610, 781] on div at bounding box center [1237, 780] width 2102 height 23
click at [623, 786] on div at bounding box center [1237, 780] width 2102 height 23
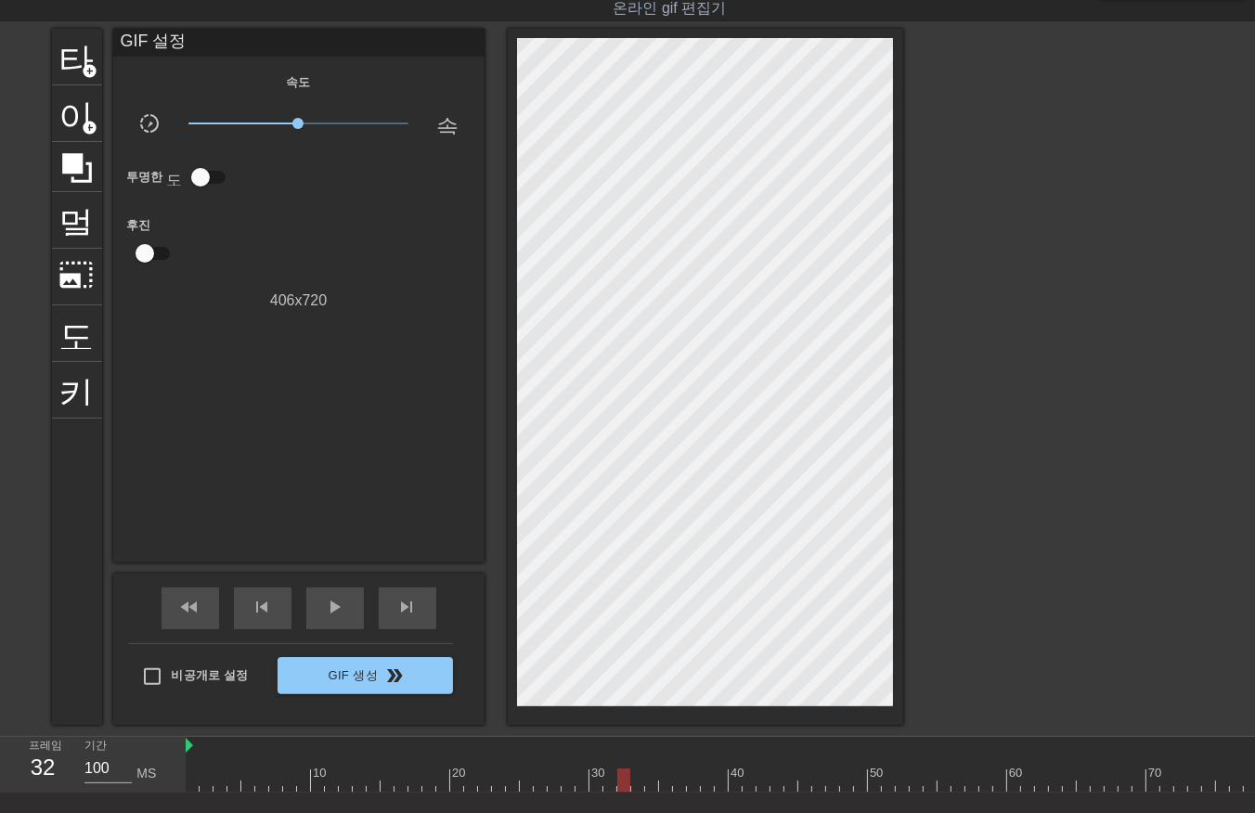
drag, startPoint x: 635, startPoint y: 780, endPoint x: 640, endPoint y: 789, distance: 10.8
click at [639, 787] on div at bounding box center [1237, 780] width 2102 height 23
click at [651, 782] on div at bounding box center [1237, 780] width 2102 height 23
click at [660, 785] on div at bounding box center [1237, 780] width 2102 height 23
drag, startPoint x: 674, startPoint y: 778, endPoint x: 682, endPoint y: 783, distance: 10.0
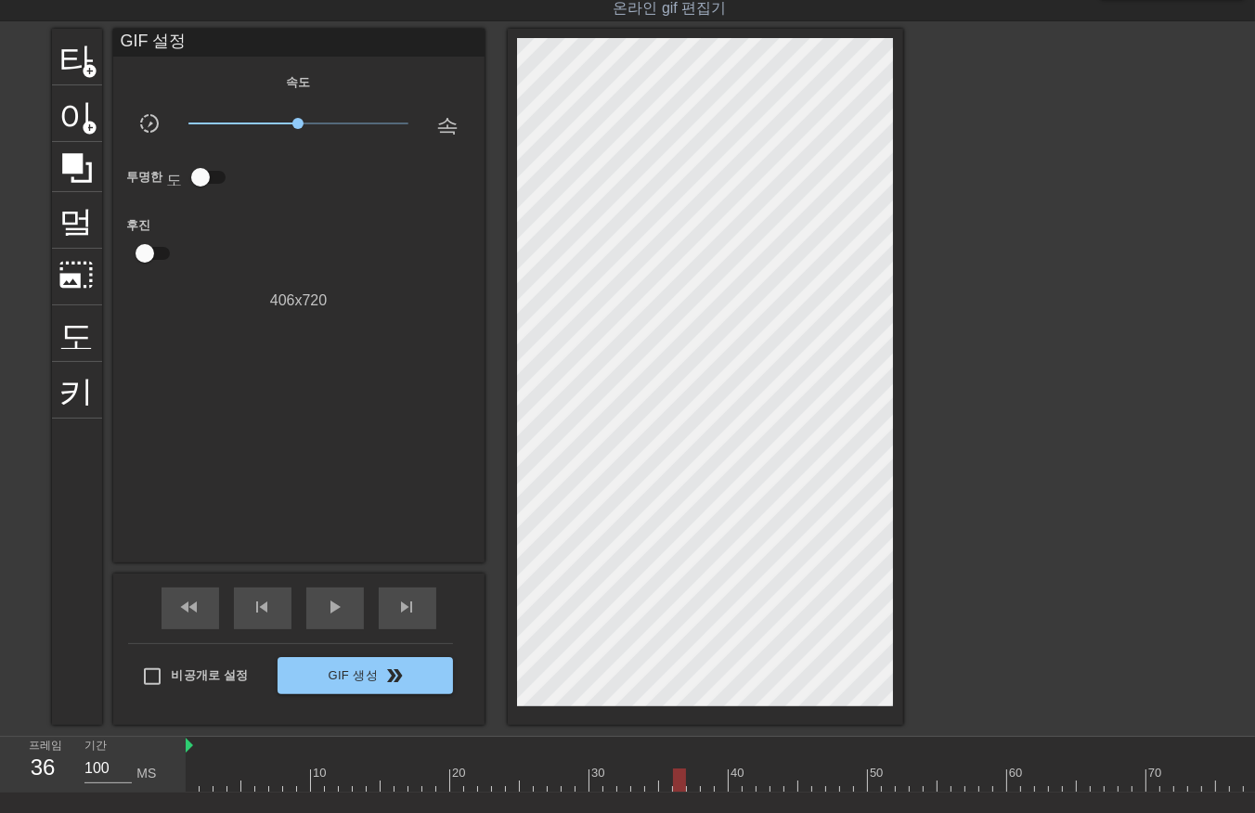
click at [675, 782] on div at bounding box center [1237, 780] width 2102 height 23
click at [689, 783] on div at bounding box center [1237, 780] width 2102 height 23
drag, startPoint x: 700, startPoint y: 783, endPoint x: 712, endPoint y: 783, distance: 12.1
click at [702, 787] on div at bounding box center [1237, 780] width 2102 height 23
drag, startPoint x: 717, startPoint y: 776, endPoint x: 720, endPoint y: 790, distance: 14.2
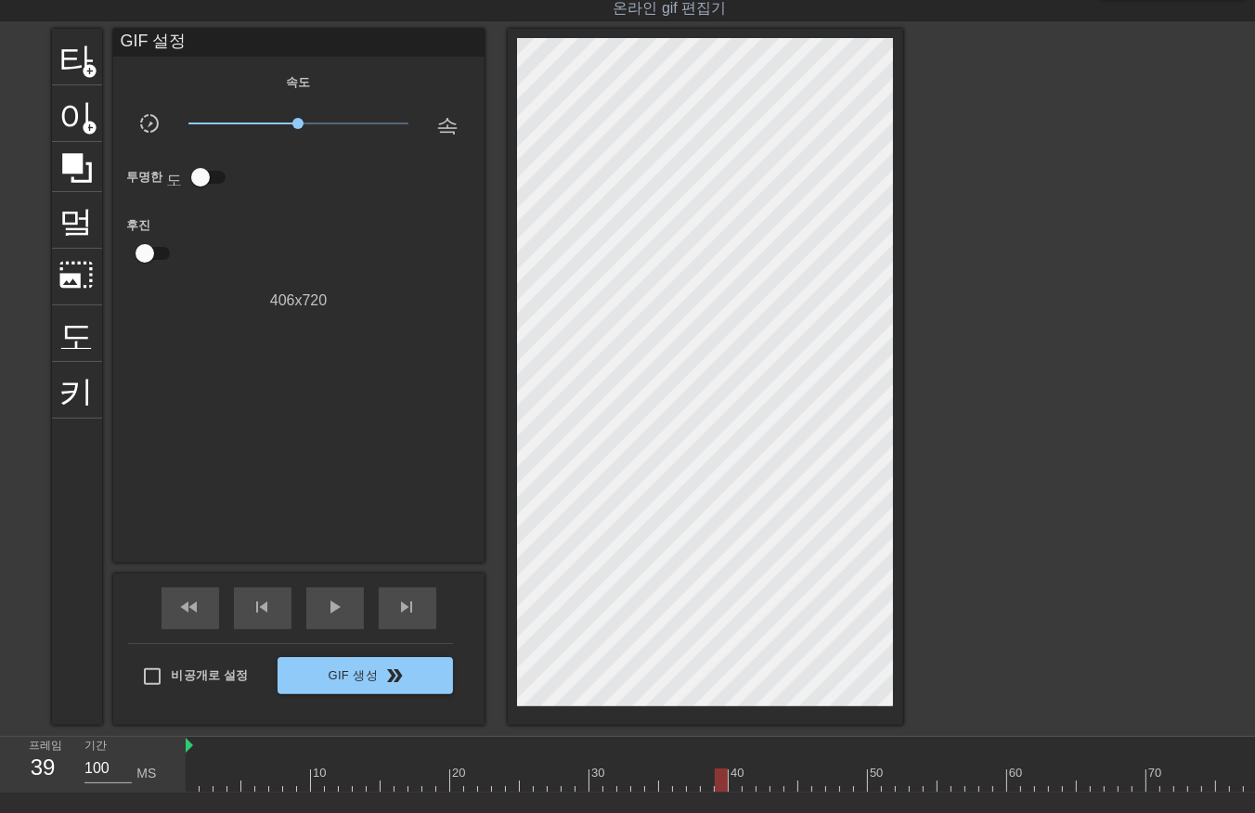
click at [717, 785] on div at bounding box center [1237, 780] width 2102 height 23
drag, startPoint x: 734, startPoint y: 777, endPoint x: 744, endPoint y: 791, distance: 17.3
click at [738, 790] on div at bounding box center [1237, 780] width 2102 height 23
drag, startPoint x: 744, startPoint y: 776, endPoint x: 753, endPoint y: 785, distance: 12.5
click at [746, 782] on div at bounding box center [1237, 780] width 2102 height 23
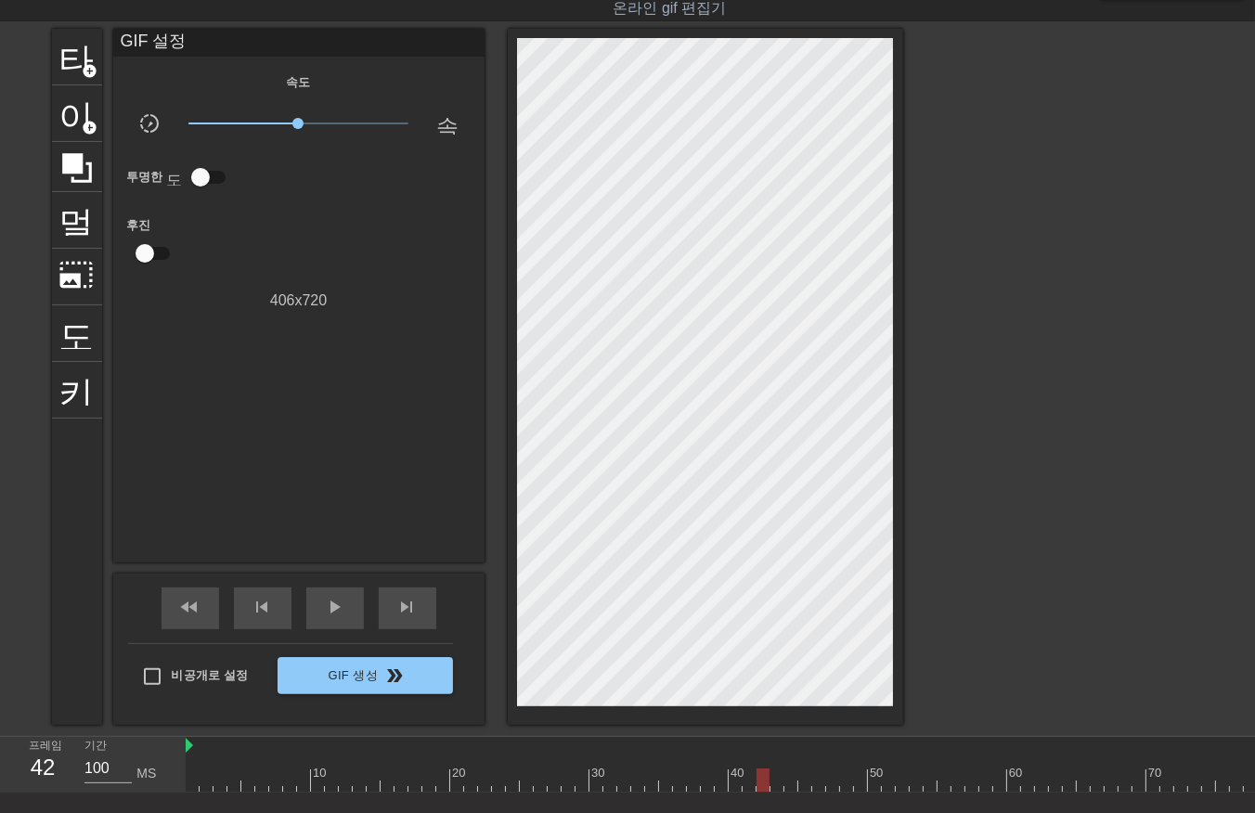
drag, startPoint x: 759, startPoint y: 777, endPoint x: 774, endPoint y: 786, distance: 17.5
click at [762, 782] on div at bounding box center [1237, 780] width 2102 height 23
drag, startPoint x: 773, startPoint y: 773, endPoint x: 770, endPoint y: 789, distance: 16.0
click at [773, 778] on div at bounding box center [1237, 780] width 2102 height 23
drag, startPoint x: 785, startPoint y: 773, endPoint x: 790, endPoint y: 782, distance: 9.6
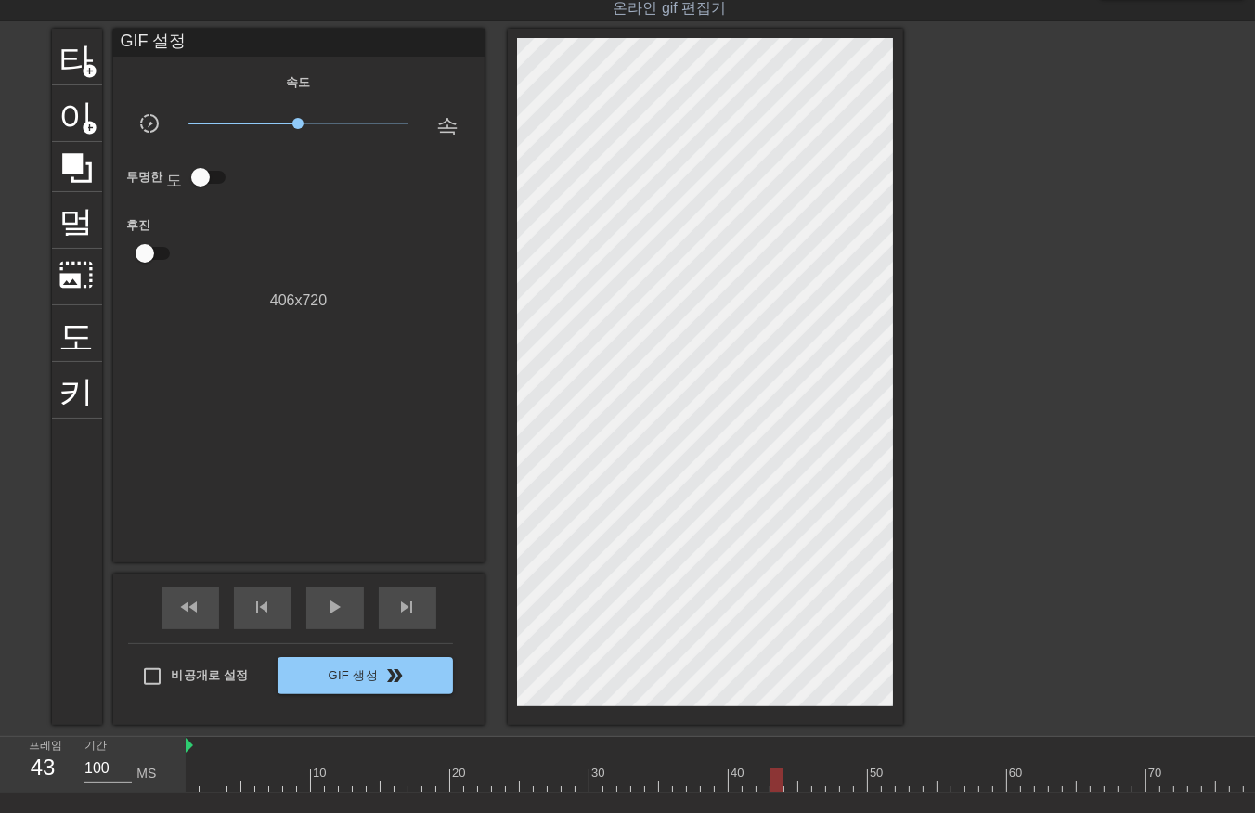
click at [790, 782] on div at bounding box center [1237, 780] width 2102 height 23
click at [803, 780] on div at bounding box center [1237, 780] width 2102 height 23
drag, startPoint x: 815, startPoint y: 775, endPoint x: 824, endPoint y: 791, distance: 18.3
click at [822, 786] on div at bounding box center [1237, 780] width 2102 height 23
drag, startPoint x: 828, startPoint y: 776, endPoint x: 834, endPoint y: 793, distance: 17.6
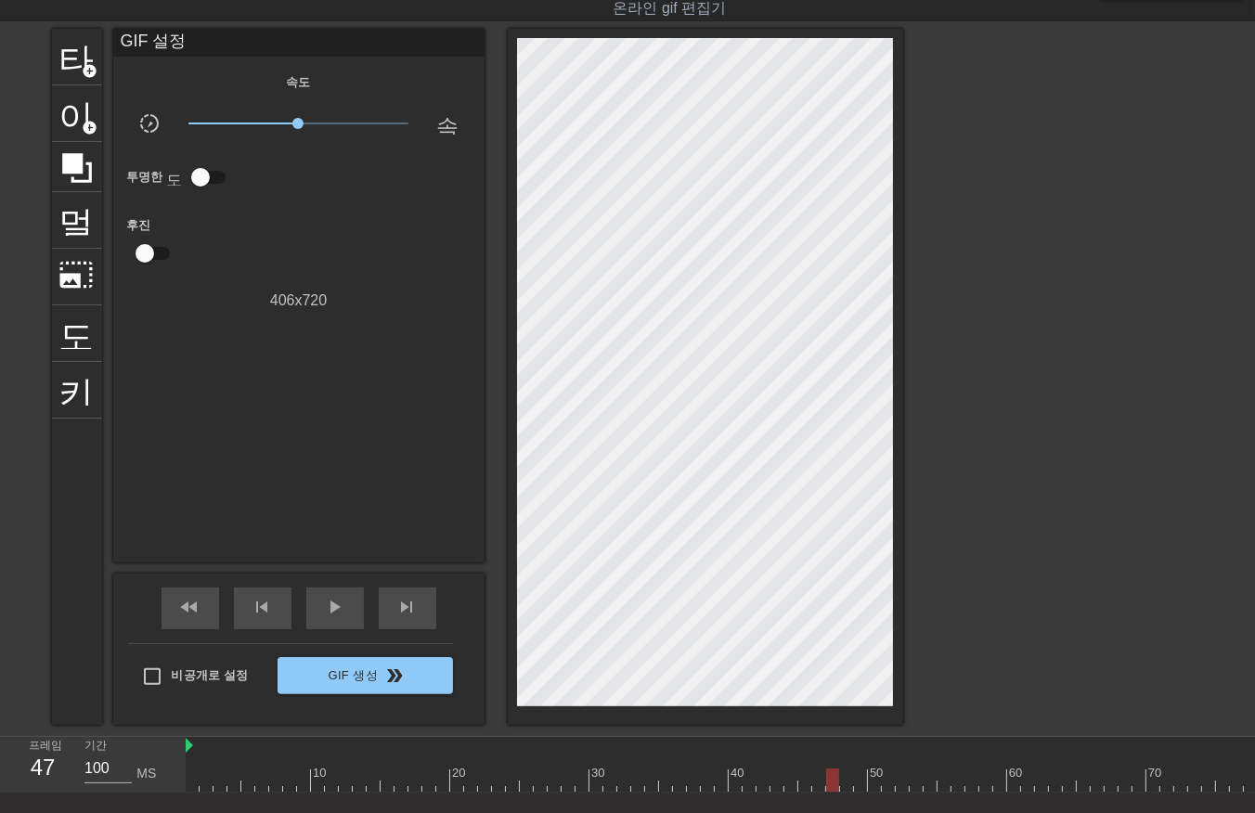
click at [831, 786] on div at bounding box center [1237, 780] width 2102 height 23
drag, startPoint x: 842, startPoint y: 774, endPoint x: 850, endPoint y: 782, distance: 11.8
click at [842, 782] on div at bounding box center [1237, 780] width 2102 height 23
click at [863, 777] on div at bounding box center [1237, 780] width 2102 height 23
drag, startPoint x: 869, startPoint y: 772, endPoint x: 870, endPoint y: 783, distance: 11.2
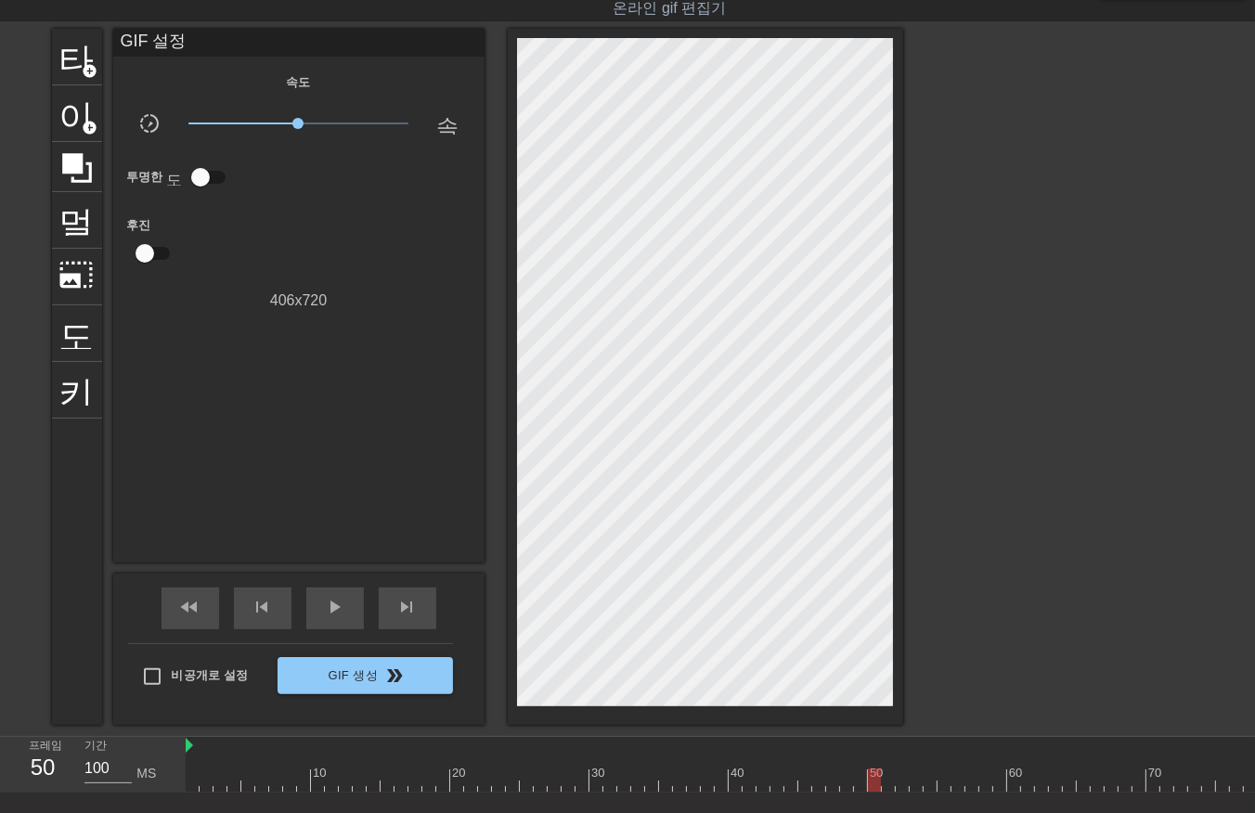
click at [869, 782] on div at bounding box center [1237, 780] width 2102 height 23
drag, startPoint x: 888, startPoint y: 772, endPoint x: 886, endPoint y: 783, distance: 11.3
click at [886, 782] on div at bounding box center [1237, 780] width 2102 height 23
click at [898, 773] on div at bounding box center [1237, 780] width 2102 height 23
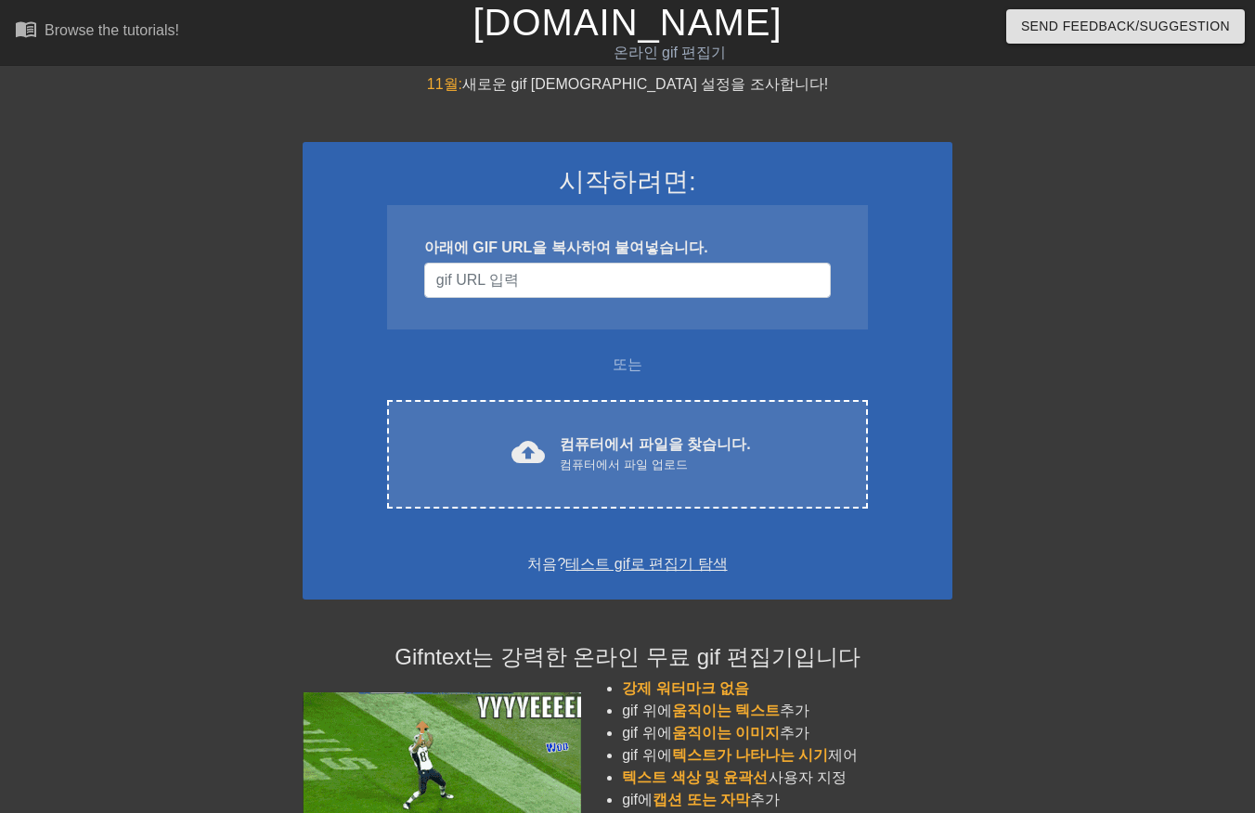
scroll to position [45, 0]
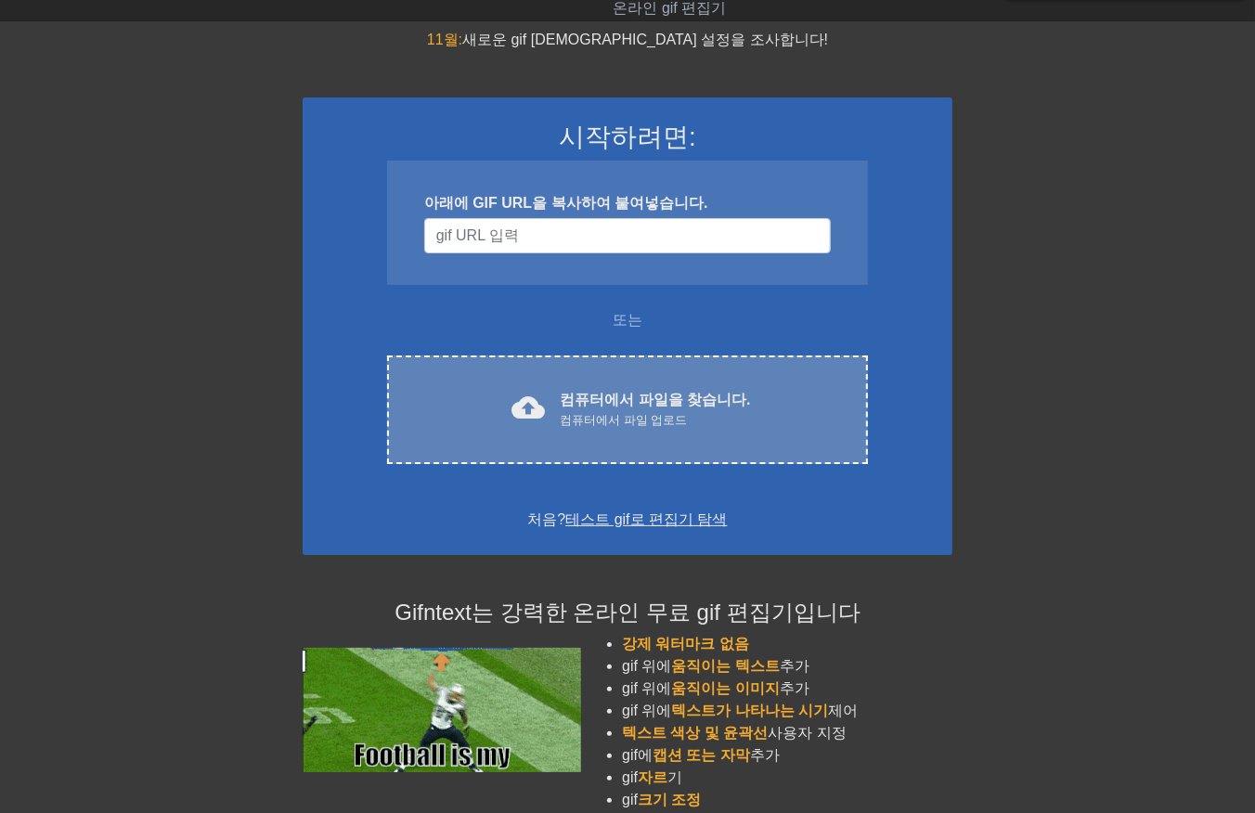
click at [618, 397] on font "컴퓨터에서 파일을 찾습니다." at bounding box center [655, 400] width 190 height 16
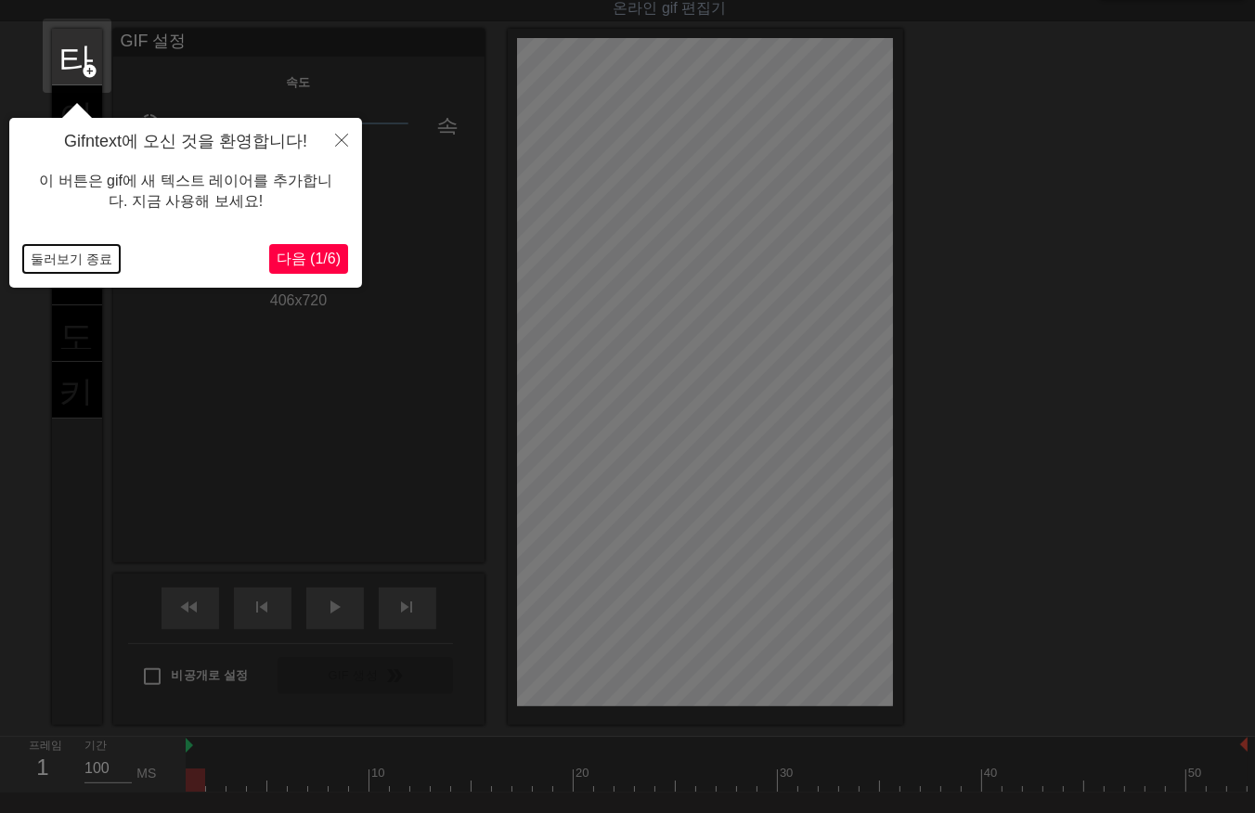
click at [75, 254] on button "둘러보기 종료" at bounding box center [71, 259] width 97 height 28
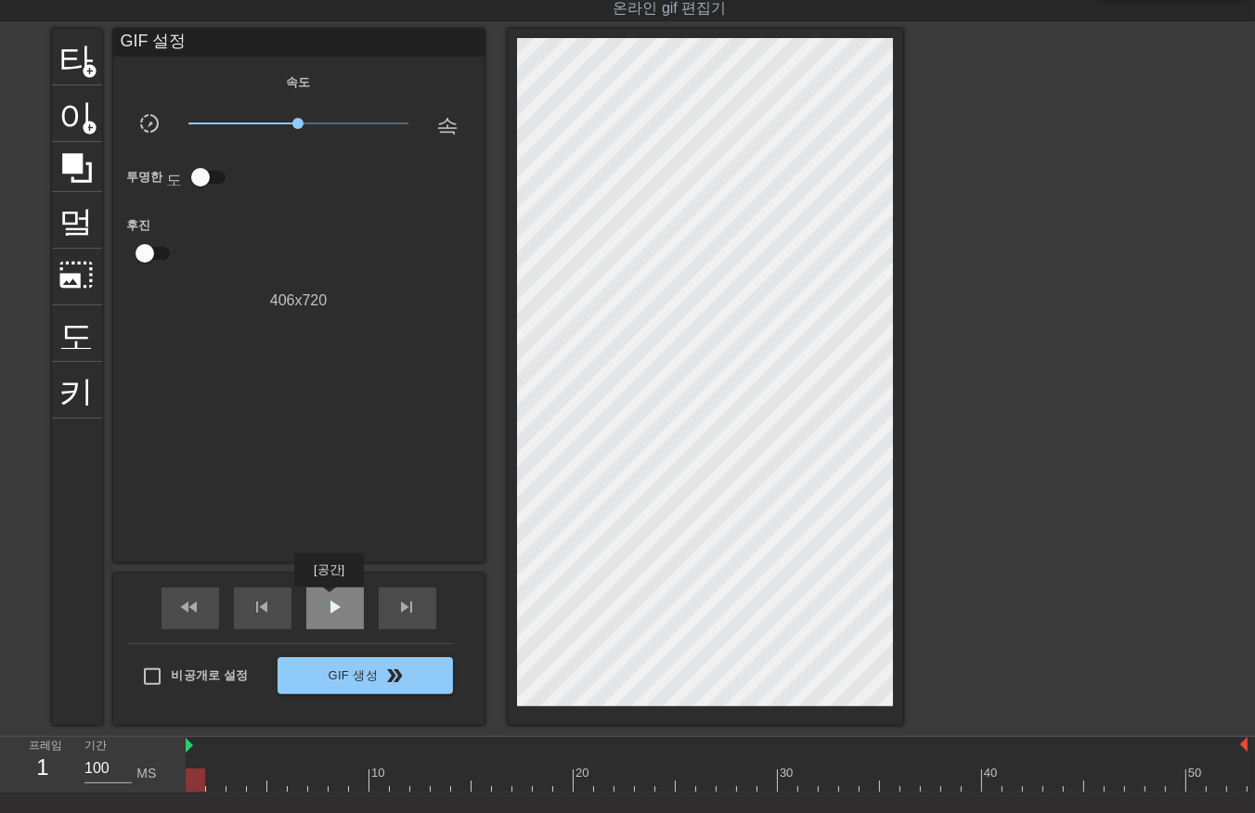
click at [329, 600] on span "play_arrow" at bounding box center [335, 607] width 22 height 22
click at [342, 607] on span "일시 중지" at bounding box center [335, 607] width 22 height 22
drag, startPoint x: 190, startPoint y: 784, endPoint x: 208, endPoint y: 782, distance: 17.9
click at [195, 782] on div at bounding box center [717, 780] width 1062 height 23
click at [211, 780] on div at bounding box center [717, 780] width 1062 height 23
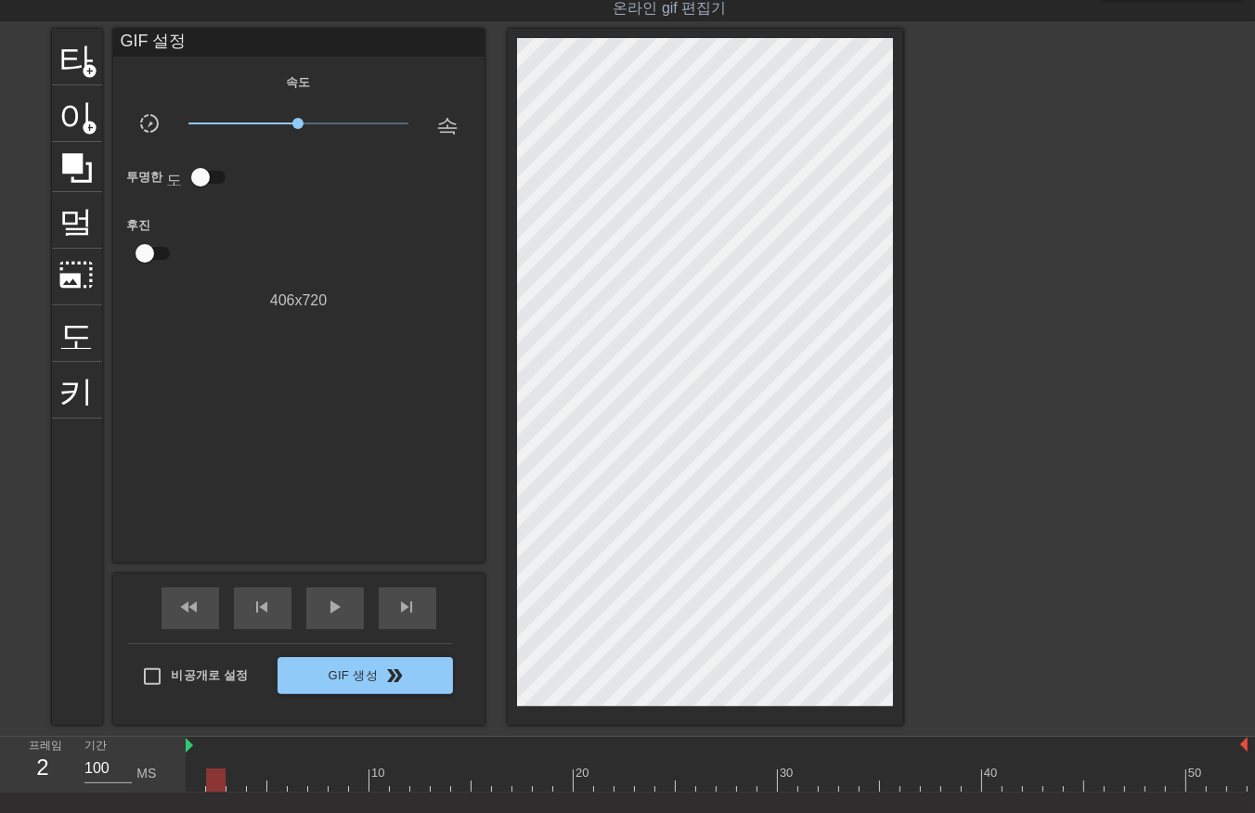
click at [229, 781] on div at bounding box center [717, 780] width 1062 height 23
click at [253, 781] on div at bounding box center [717, 780] width 1062 height 23
click at [275, 782] on div at bounding box center [717, 780] width 1062 height 23
click at [292, 783] on div at bounding box center [717, 780] width 1062 height 23
click at [312, 782] on div at bounding box center [717, 780] width 1062 height 23
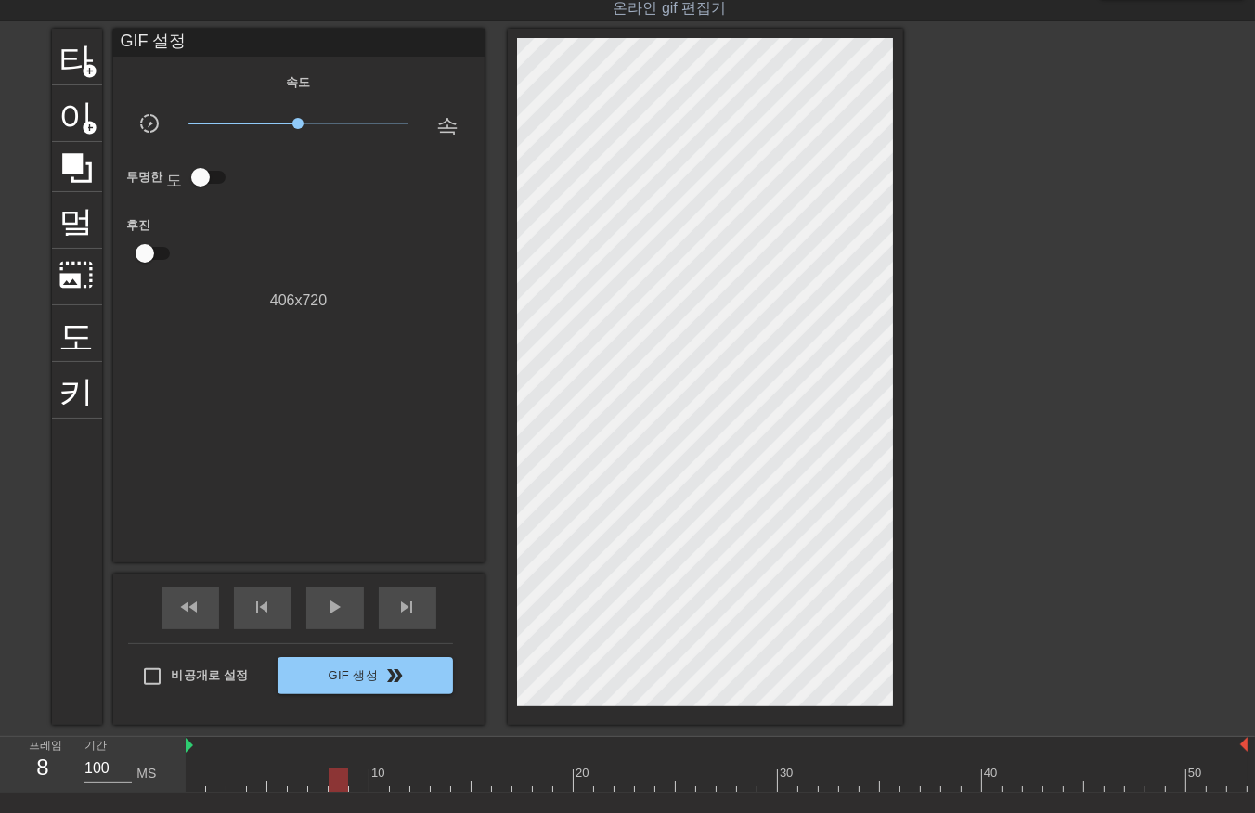
drag, startPoint x: 336, startPoint y: 780, endPoint x: 354, endPoint y: 773, distance: 18.8
click at [336, 781] on div at bounding box center [717, 780] width 1062 height 23
click at [357, 775] on div at bounding box center [717, 780] width 1062 height 23
click at [378, 782] on div at bounding box center [717, 780] width 1062 height 23
drag, startPoint x: 395, startPoint y: 782, endPoint x: 412, endPoint y: 782, distance: 16.7
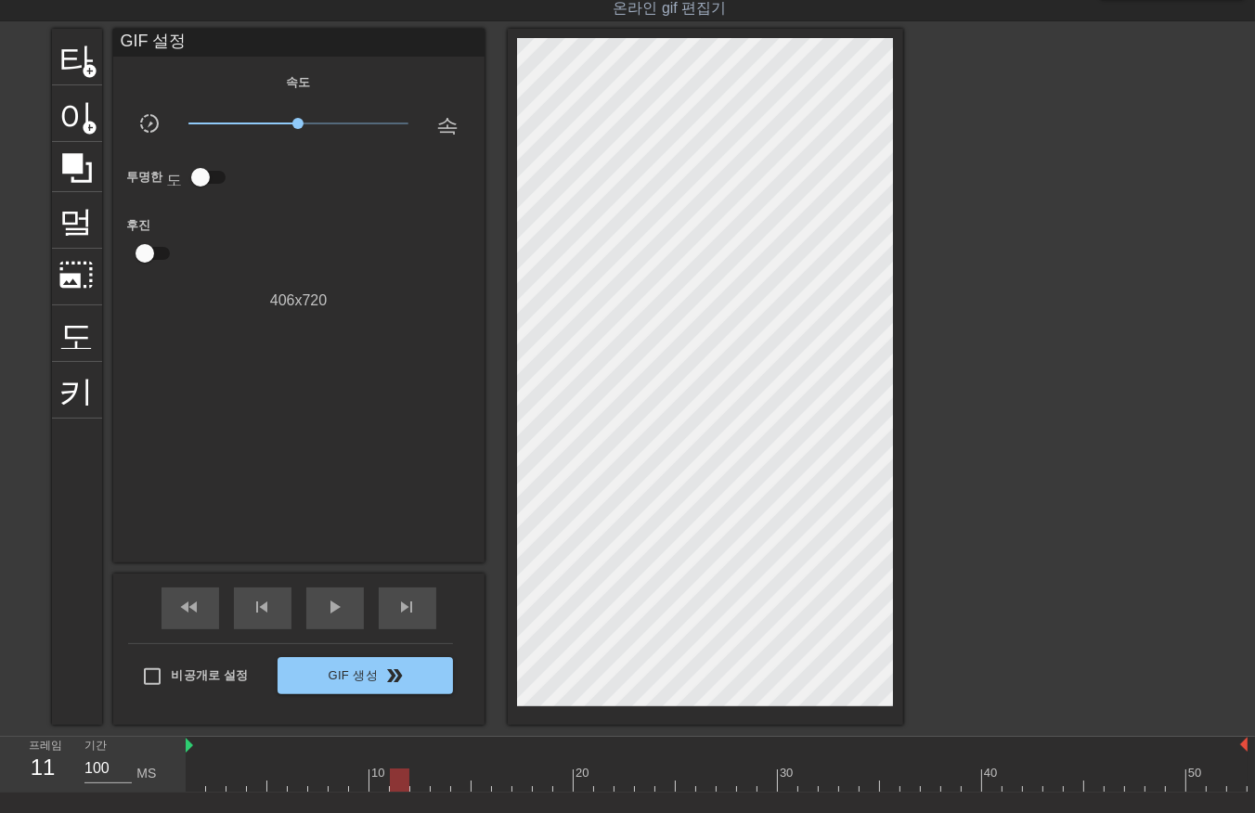
click at [395, 783] on div at bounding box center [717, 780] width 1062 height 23
click at [414, 782] on div at bounding box center [717, 780] width 1062 height 23
click at [436, 777] on div at bounding box center [717, 780] width 1062 height 23
click at [453, 781] on div at bounding box center [717, 780] width 1062 height 23
click at [478, 778] on div at bounding box center [717, 780] width 1062 height 23
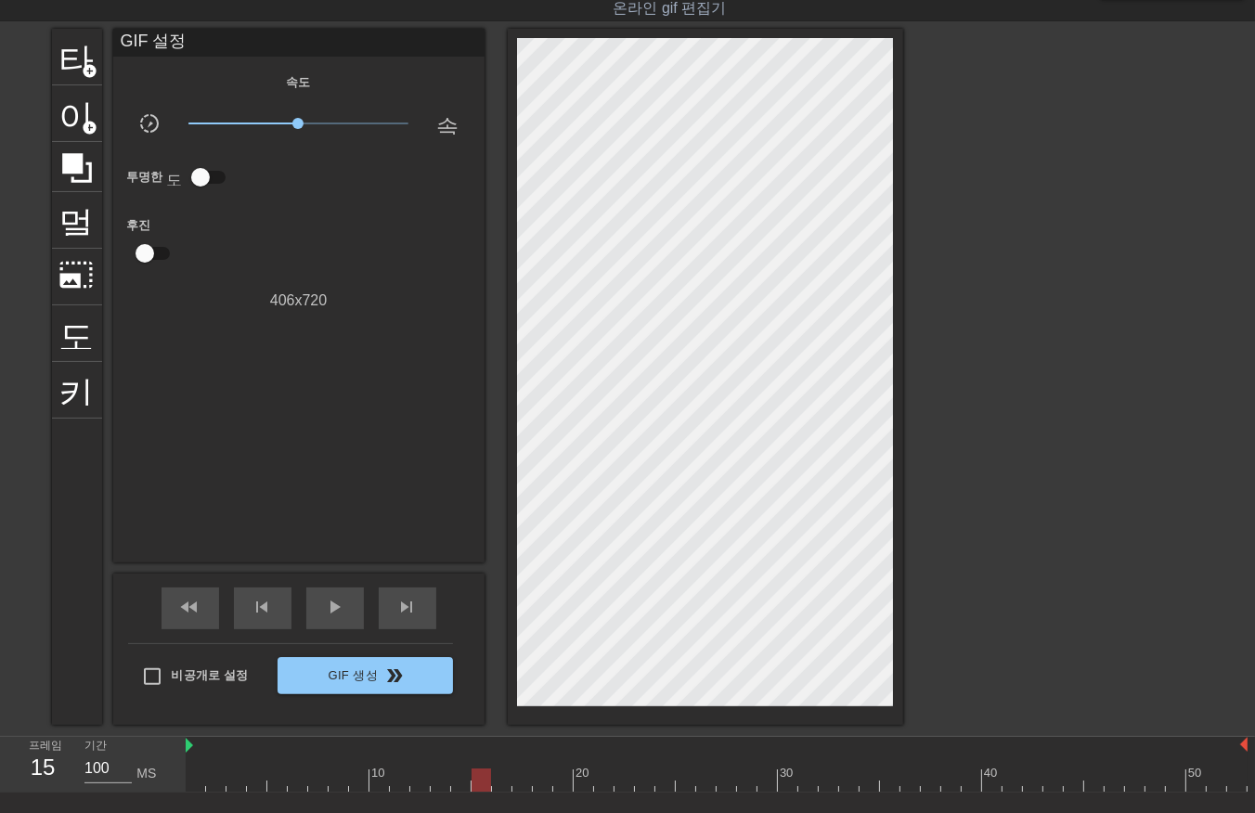
click at [494, 782] on div at bounding box center [717, 780] width 1062 height 23
click at [516, 782] on div at bounding box center [717, 780] width 1062 height 23
click at [538, 775] on div at bounding box center [717, 780] width 1062 height 23
click at [561, 778] on div at bounding box center [717, 780] width 1062 height 23
click at [580, 784] on div at bounding box center [717, 780] width 1062 height 23
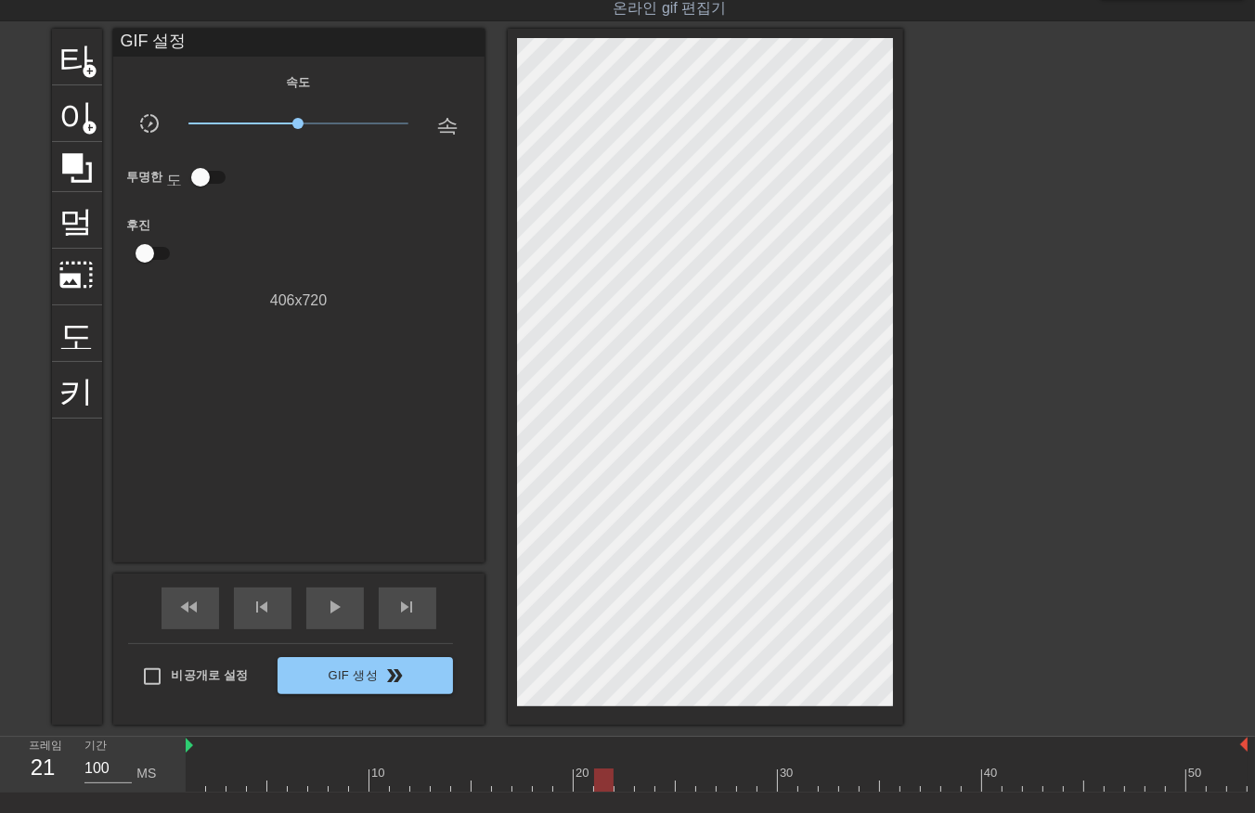
drag, startPoint x: 599, startPoint y: 775, endPoint x: 605, endPoint y: 783, distance: 10.6
click at [598, 778] on div at bounding box center [717, 780] width 1062 height 23
drag, startPoint x: 627, startPoint y: 773, endPoint x: 638, endPoint y: 787, distance: 17.3
click at [627, 780] on div at bounding box center [717, 780] width 1062 height 23
click at [643, 782] on div at bounding box center [717, 780] width 1062 height 23
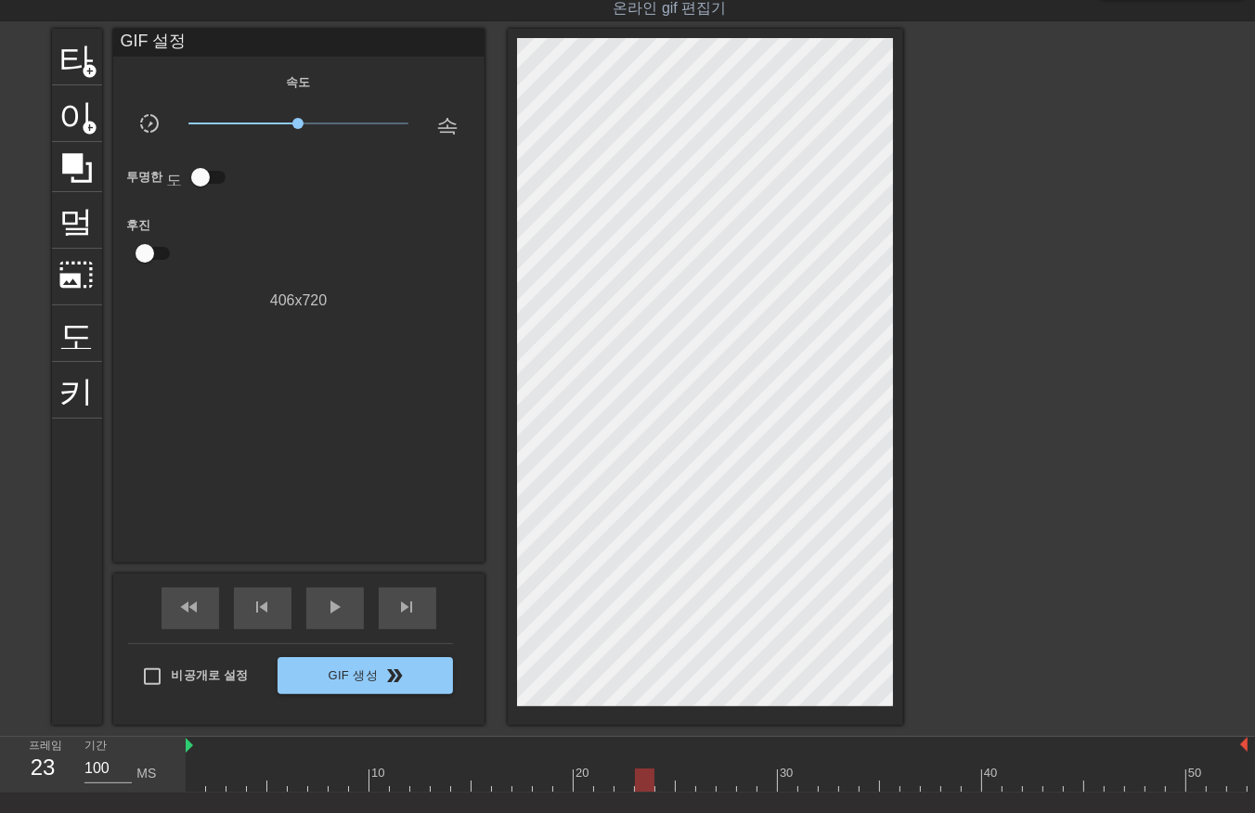
click at [662, 782] on div at bounding box center [717, 780] width 1062 height 23
drag, startPoint x: 687, startPoint y: 776, endPoint x: 696, endPoint y: 782, distance: 10.8
click at [685, 782] on div at bounding box center [717, 780] width 1062 height 23
drag, startPoint x: 702, startPoint y: 781, endPoint x: 712, endPoint y: 778, distance: 10.6
click at [703, 782] on div at bounding box center [717, 780] width 1062 height 23
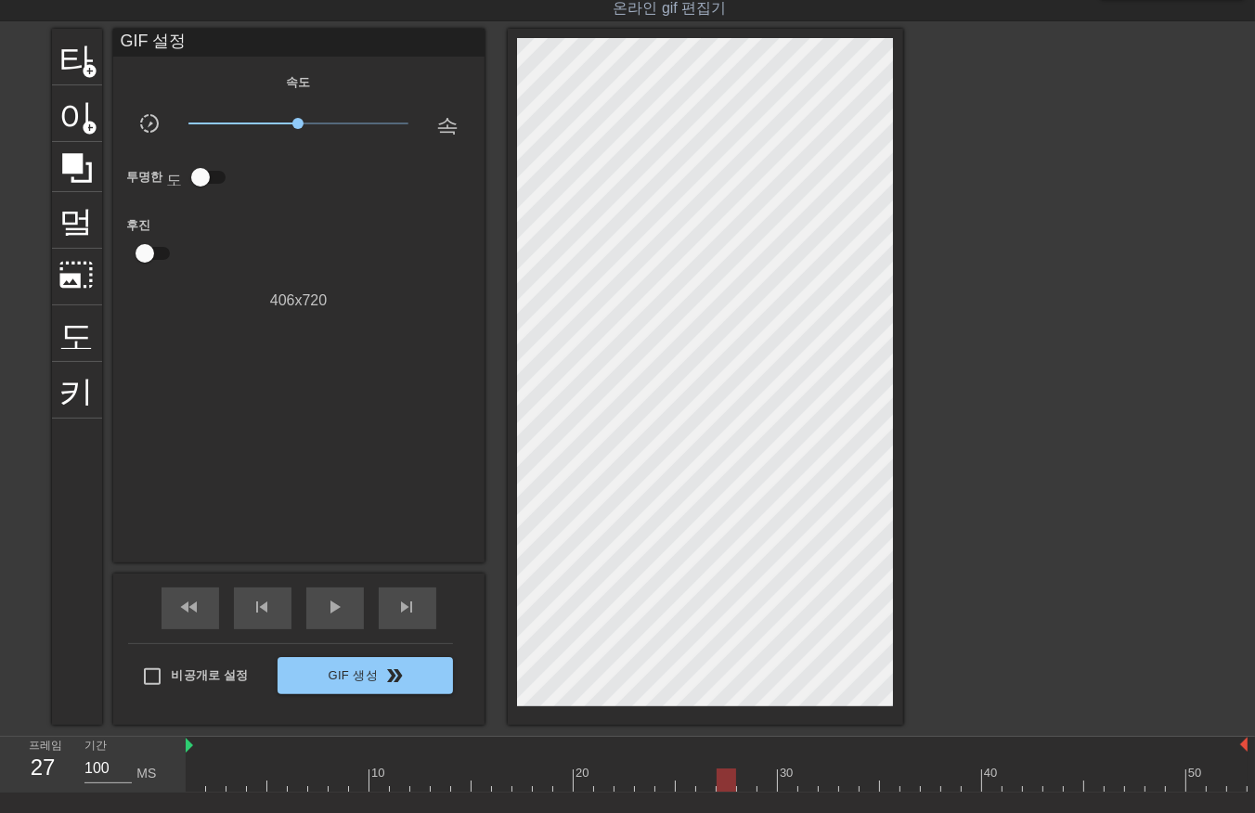
click at [726, 783] on div at bounding box center [717, 780] width 1062 height 23
click at [743, 778] on div at bounding box center [717, 780] width 1062 height 23
click at [767, 776] on div at bounding box center [717, 780] width 1062 height 23
drag, startPoint x: 787, startPoint y: 778, endPoint x: 798, endPoint y: 782, distance: 12.1
click at [787, 781] on div at bounding box center [717, 780] width 1062 height 23
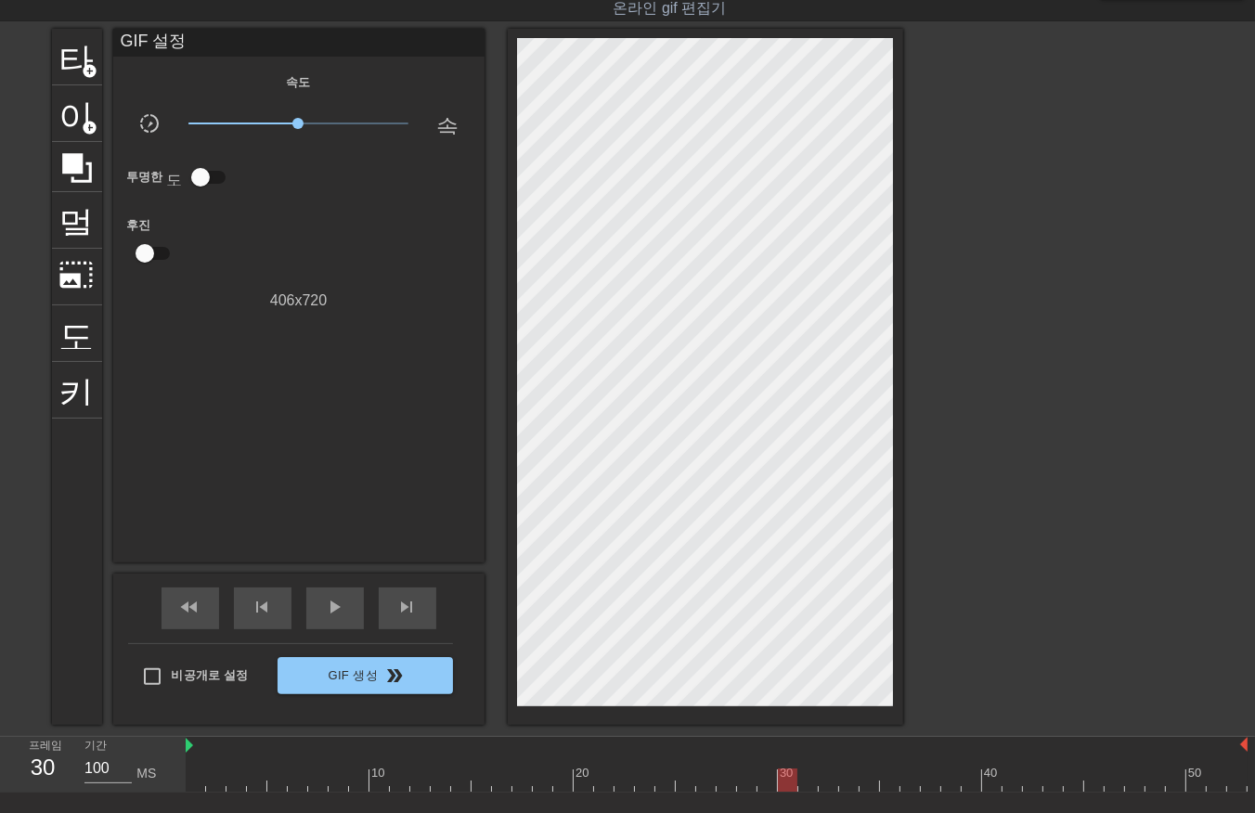
click at [803, 782] on div at bounding box center [717, 780] width 1062 height 23
click at [826, 776] on div at bounding box center [717, 780] width 1062 height 23
click at [847, 782] on div at bounding box center [717, 780] width 1062 height 23
click at [867, 780] on div at bounding box center [717, 780] width 1062 height 23
click at [887, 782] on div at bounding box center [717, 780] width 1062 height 23
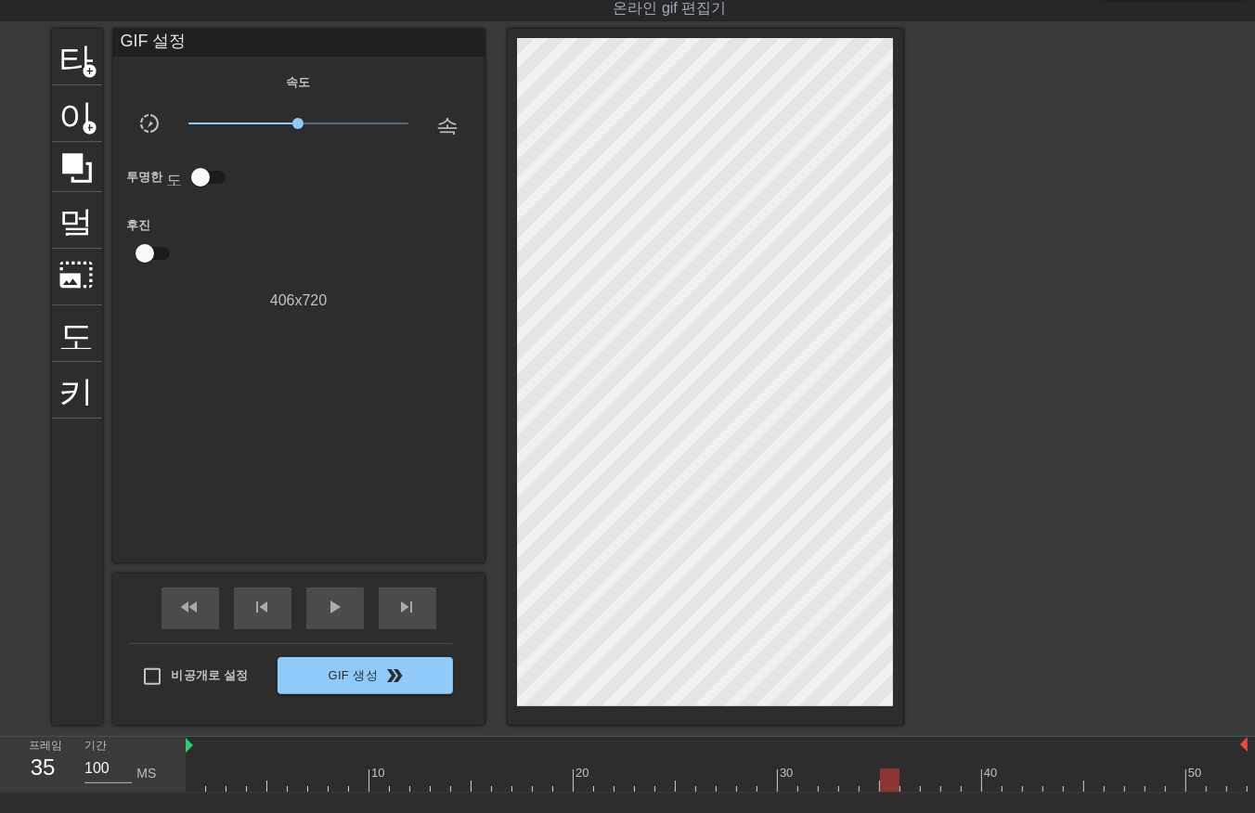
click at [906, 778] on div at bounding box center [717, 780] width 1062 height 23
click at [926, 777] on div at bounding box center [717, 780] width 1062 height 23
drag, startPoint x: 950, startPoint y: 775, endPoint x: 958, endPoint y: 782, distance: 9.9
click at [950, 782] on div at bounding box center [717, 780] width 1062 height 23
click at [963, 778] on div at bounding box center [717, 780] width 1062 height 23
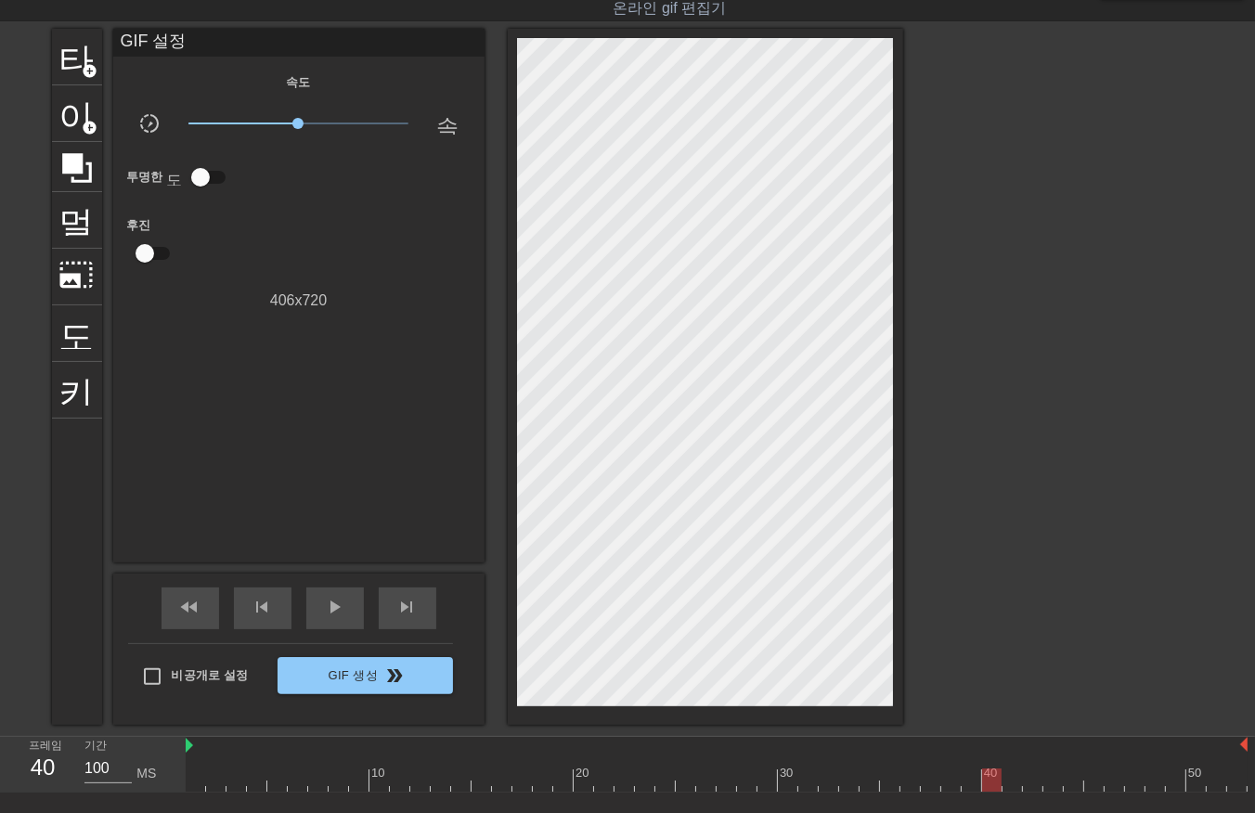
click at [989, 776] on div at bounding box center [717, 780] width 1062 height 23
click at [1010, 782] on div at bounding box center [717, 780] width 1062 height 23
drag, startPoint x: 1031, startPoint y: 776, endPoint x: 1041, endPoint y: 771, distance: 10.4
click at [1031, 777] on div at bounding box center [717, 780] width 1062 height 23
click at [1053, 774] on div at bounding box center [717, 780] width 1062 height 23
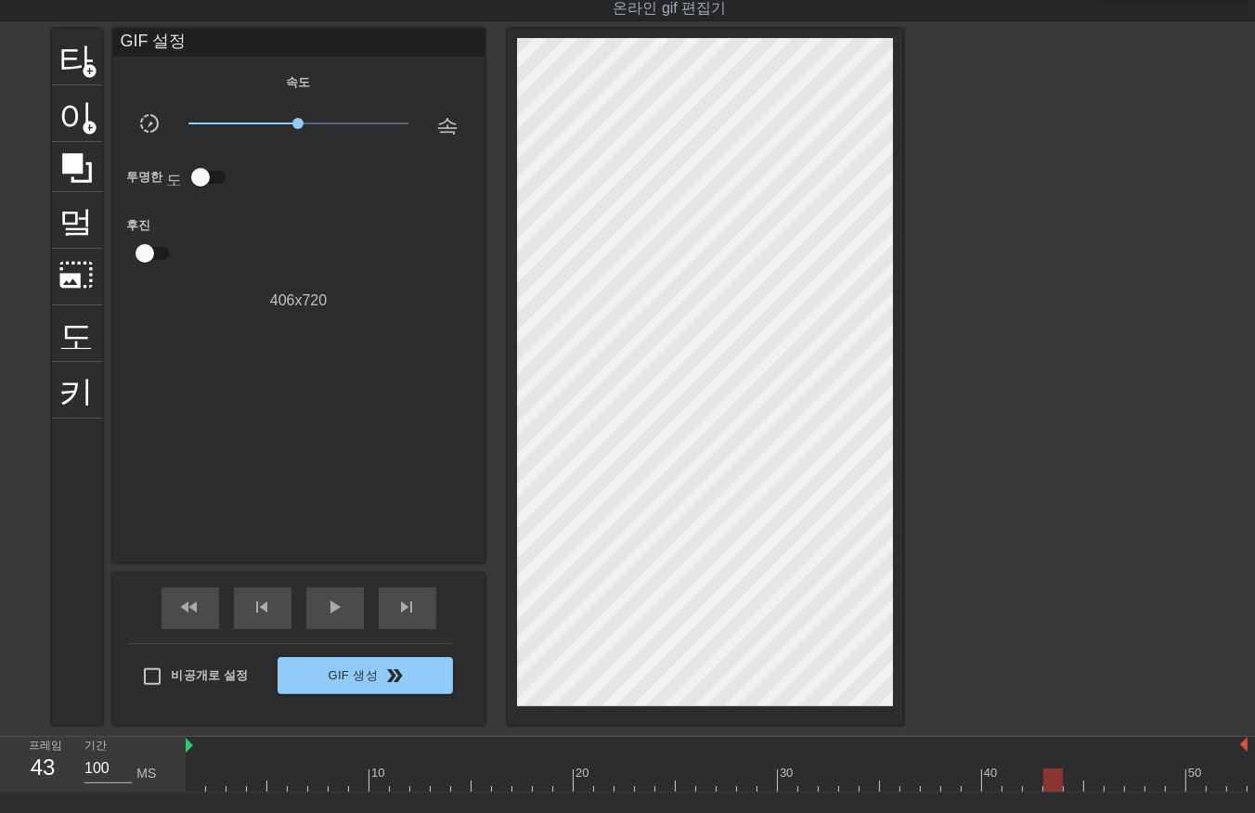
click at [1070, 773] on div at bounding box center [717, 780] width 1062 height 23
click at [1099, 781] on div at bounding box center [717, 780] width 1062 height 23
drag, startPoint x: 1114, startPoint y: 776, endPoint x: 1126, endPoint y: 784, distance: 14.7
click at [1115, 787] on div at bounding box center [717, 780] width 1062 height 23
drag, startPoint x: 1135, startPoint y: 777, endPoint x: 1151, endPoint y: 777, distance: 15.8
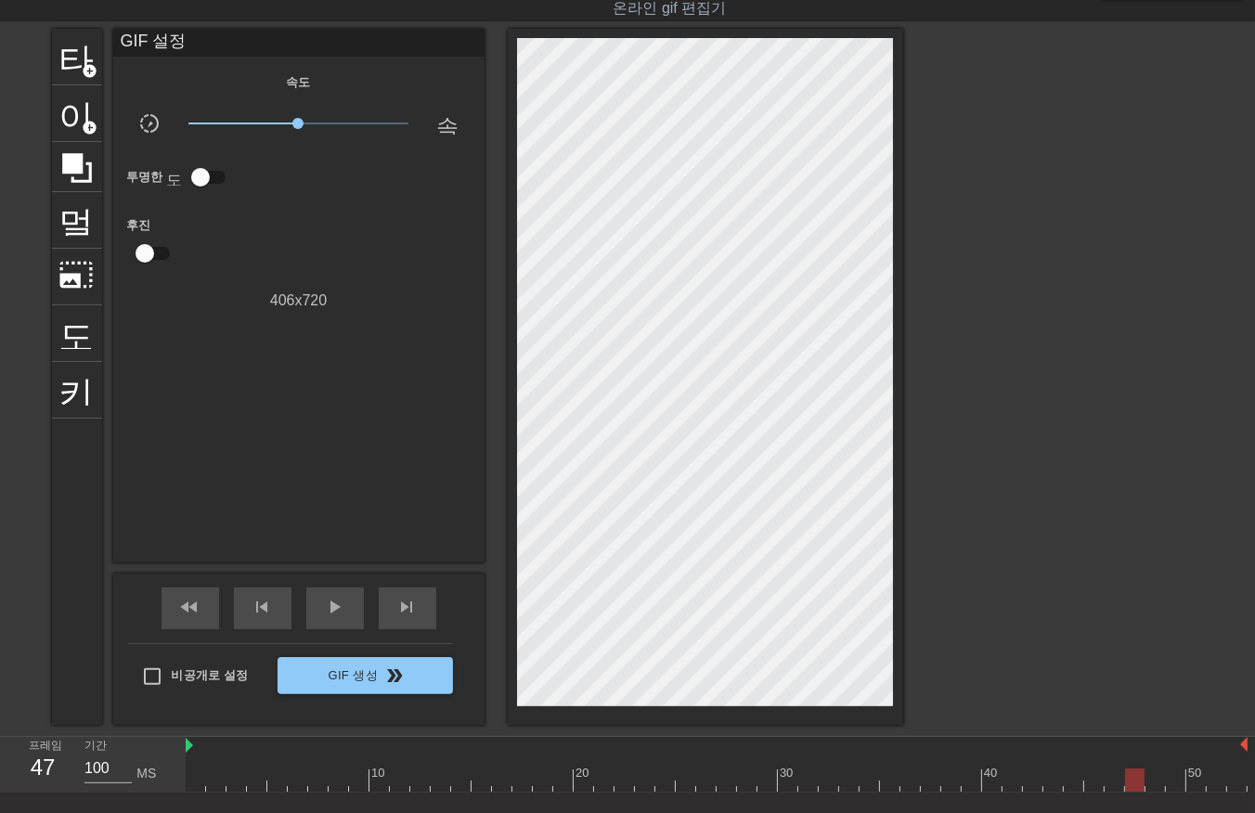
click at [1133, 783] on div at bounding box center [717, 780] width 1062 height 23
click at [1153, 778] on div at bounding box center [717, 780] width 1062 height 23
click at [1171, 774] on div at bounding box center [717, 780] width 1062 height 23
click at [1190, 778] on div at bounding box center [717, 780] width 1062 height 23
click at [1210, 780] on div at bounding box center [717, 780] width 1062 height 23
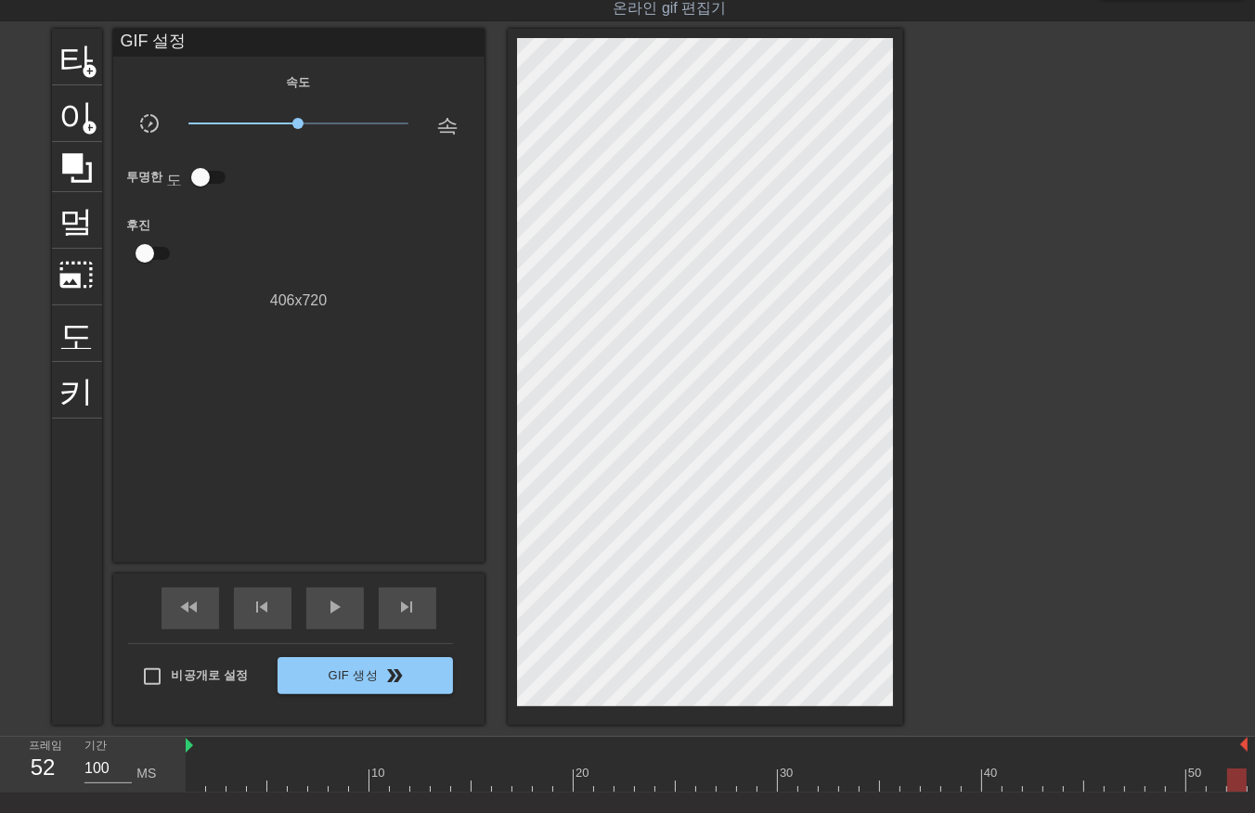
click at [1234, 774] on div at bounding box center [717, 780] width 1062 height 23
drag, startPoint x: 1160, startPoint y: 810, endPoint x: 1190, endPoint y: 812, distance: 29.8
